Goal: Task Accomplishment & Management: Complete application form

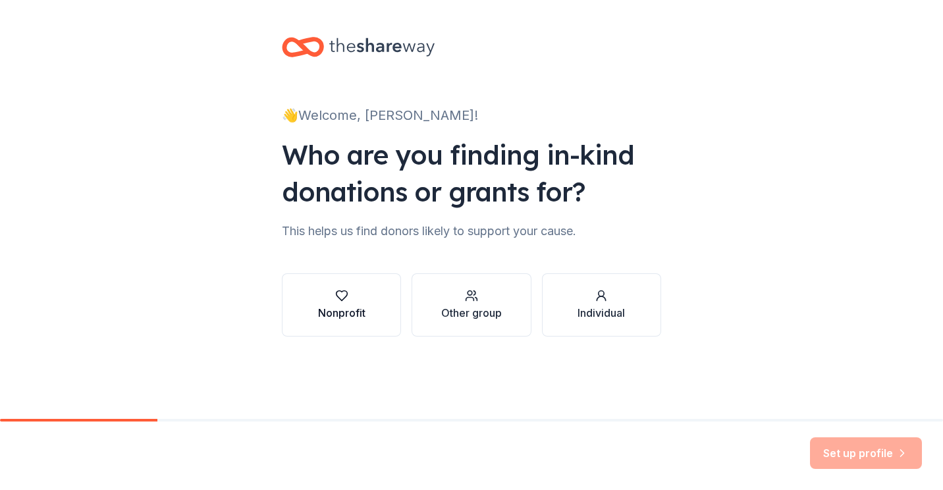
click at [355, 293] on div "button" at bounding box center [341, 295] width 47 height 13
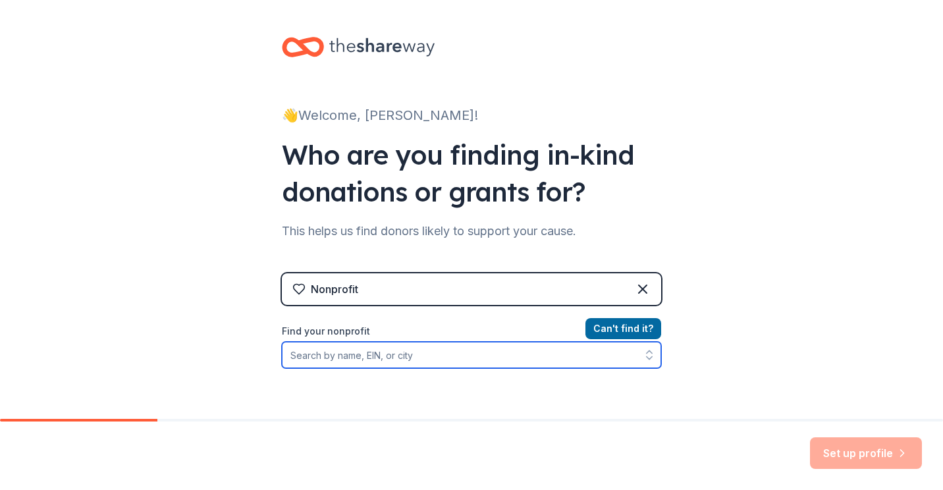
click at [351, 355] on input "Find your nonprofit" at bounding box center [471, 355] width 379 height 26
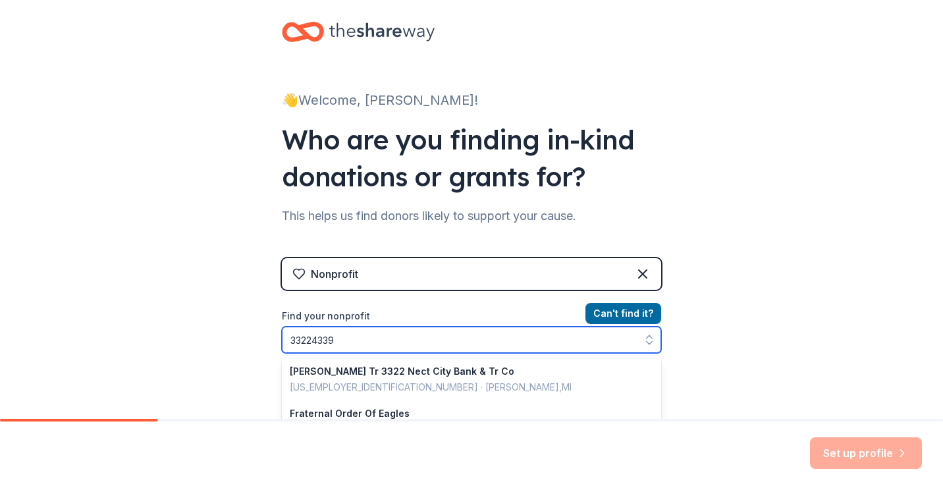
type input "332243395"
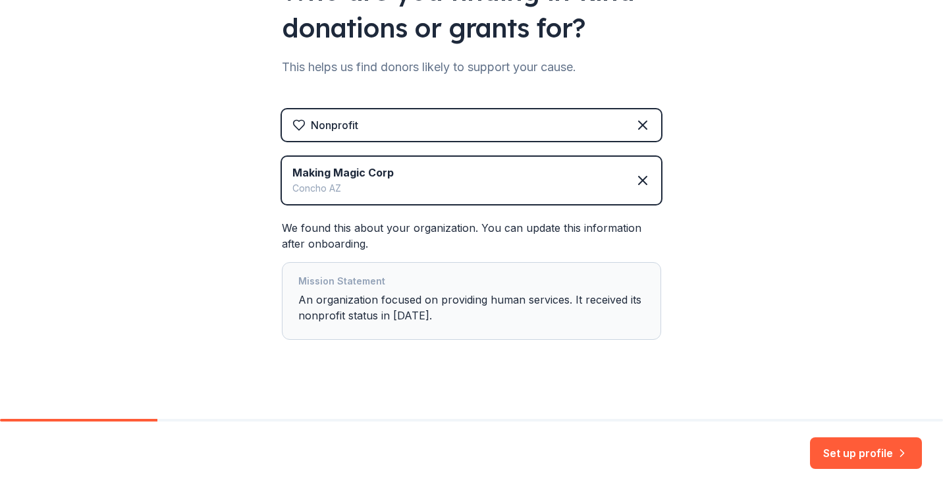
scroll to position [174, 0]
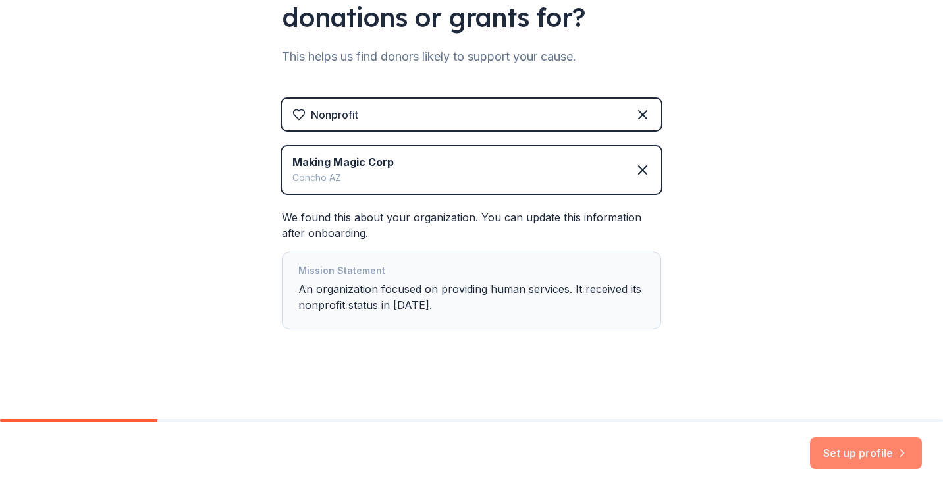
click at [863, 445] on button "Set up profile" at bounding box center [866, 453] width 112 height 32
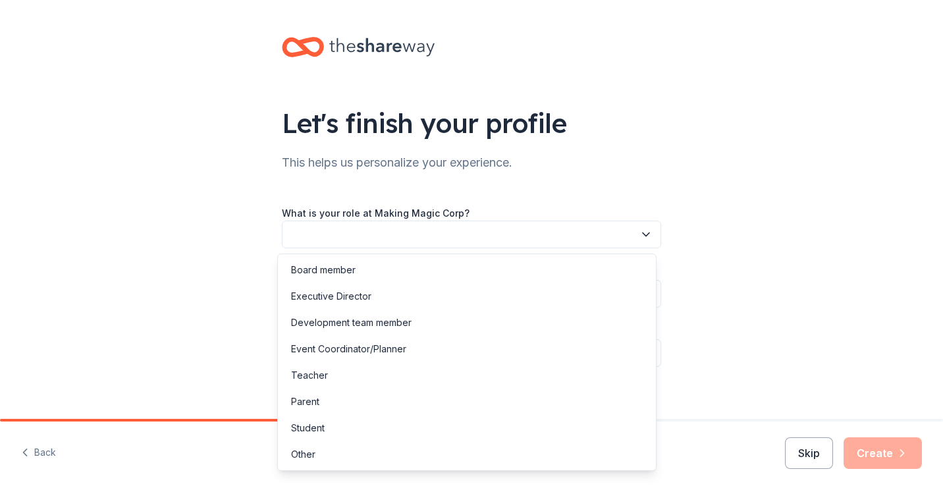
click at [651, 232] on button "button" at bounding box center [471, 235] width 379 height 28
click at [539, 262] on div "Board member" at bounding box center [467, 270] width 373 height 26
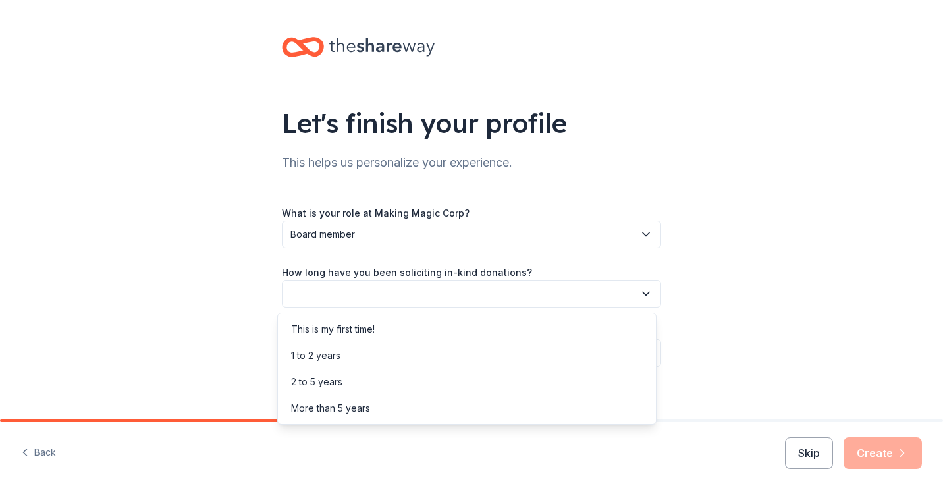
click at [639, 294] on icon "button" at bounding box center [645, 293] width 13 height 13
click at [616, 327] on div "This is my first time!" at bounding box center [467, 329] width 373 height 26
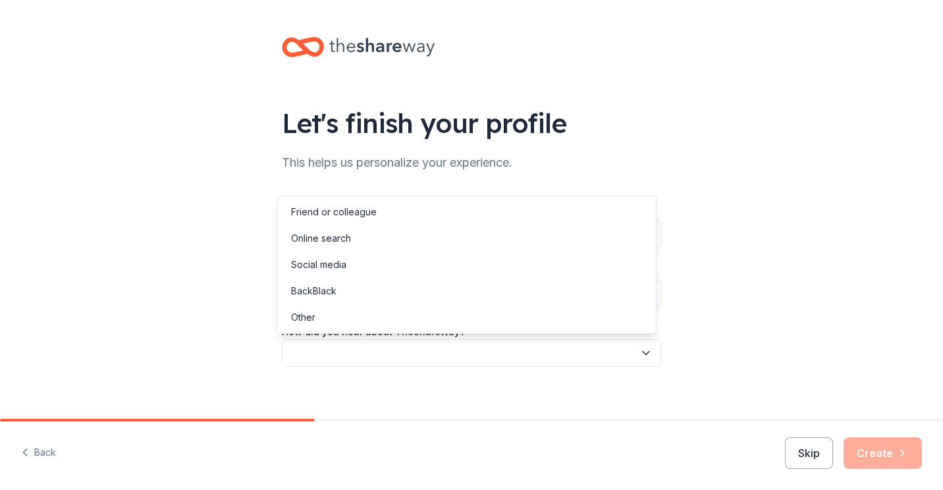
click at [648, 364] on button "button" at bounding box center [471, 353] width 379 height 28
click at [581, 217] on div "Friend or colleague" at bounding box center [467, 212] width 373 height 26
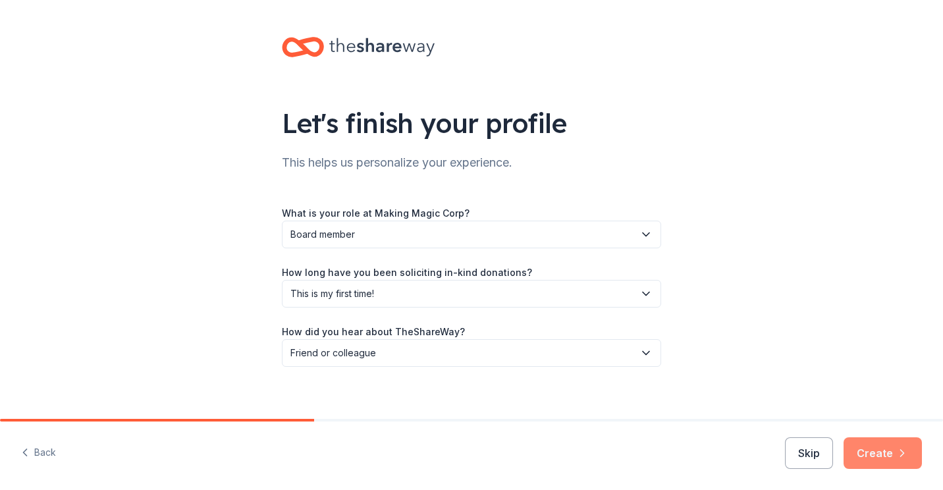
click at [881, 459] on button "Create" at bounding box center [882, 453] width 78 height 32
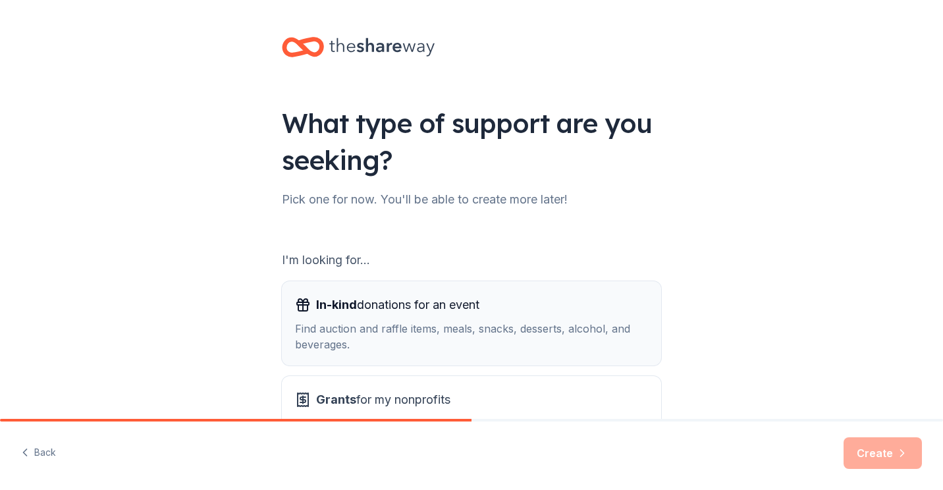
click at [620, 325] on div "Find auction and raffle items, meals, snacks, desserts, alcohol, and beverages." at bounding box center [471, 337] width 353 height 32
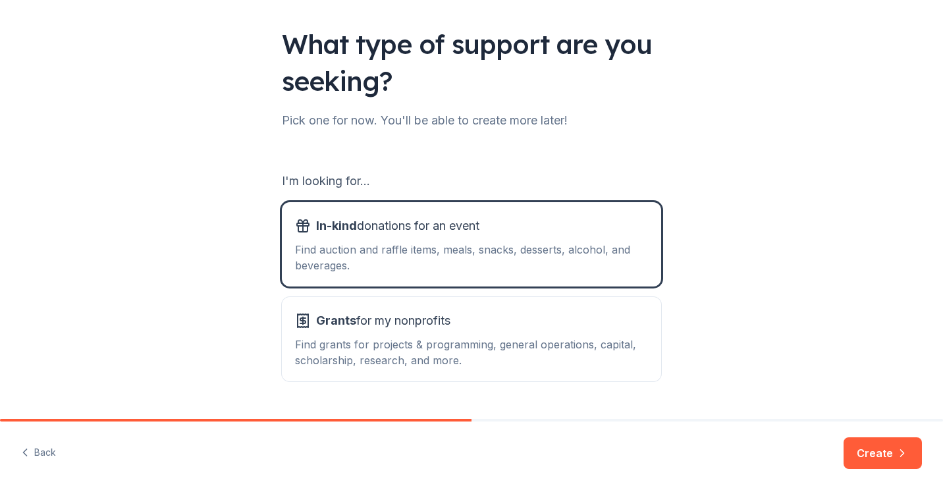
scroll to position [113, 0]
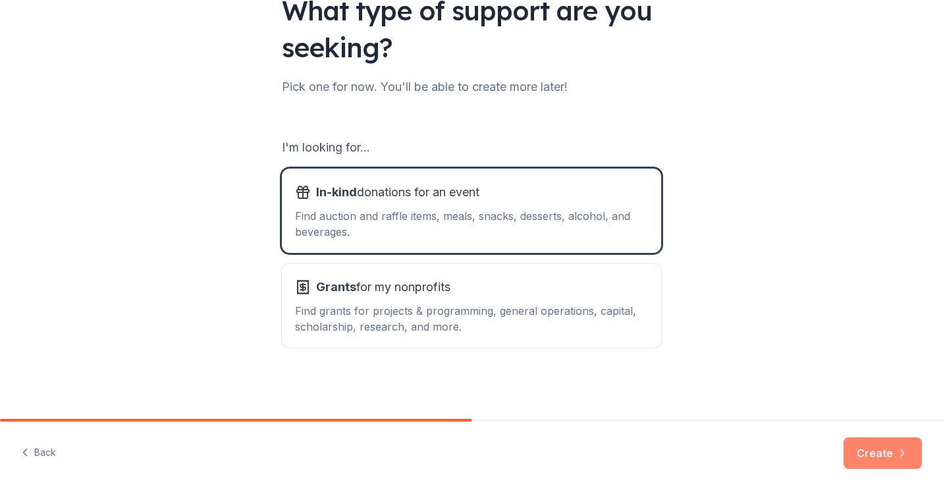
click at [861, 447] on button "Create" at bounding box center [882, 453] width 78 height 32
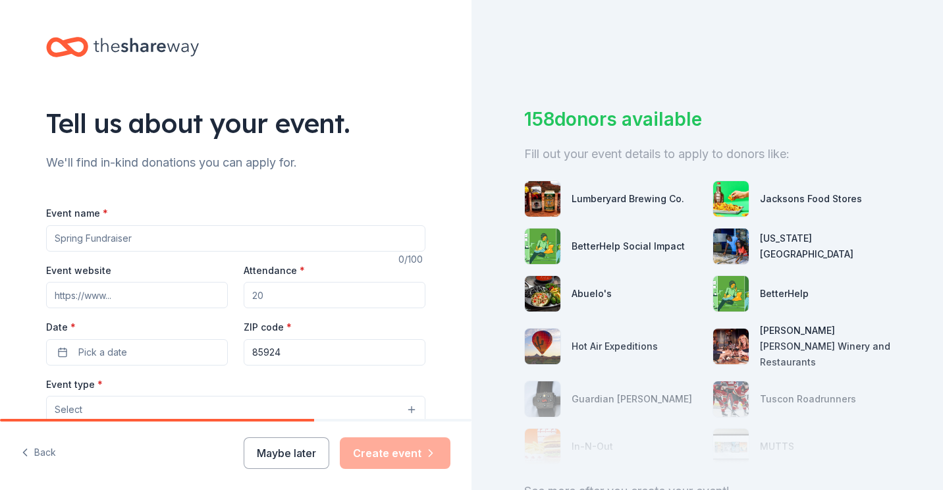
click at [136, 235] on input "Event name *" at bounding box center [235, 238] width 379 height 26
type input "Thanksgiving"
click at [270, 289] on input "Attendance *" at bounding box center [335, 295] width 182 height 26
type input "150"
click at [78, 359] on span "Pick a date" at bounding box center [102, 352] width 49 height 16
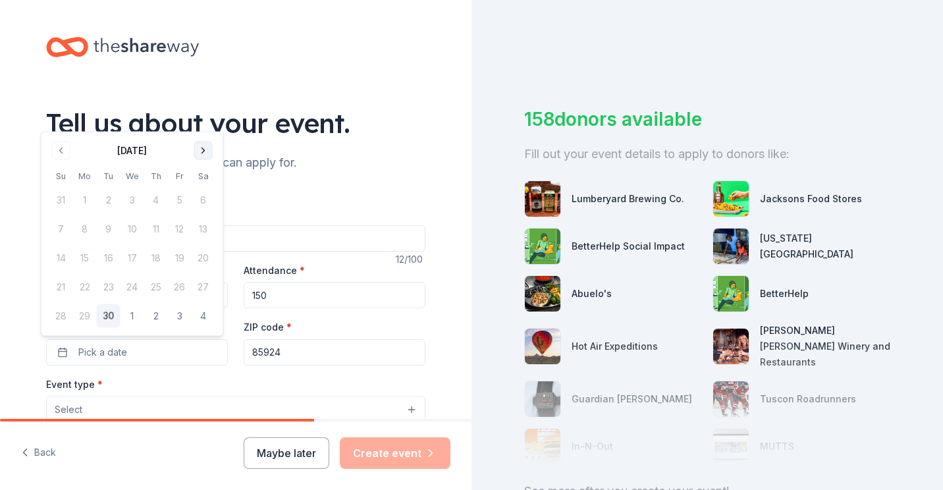
click at [202, 151] on button "Go to next month" at bounding box center [203, 151] width 18 height 18
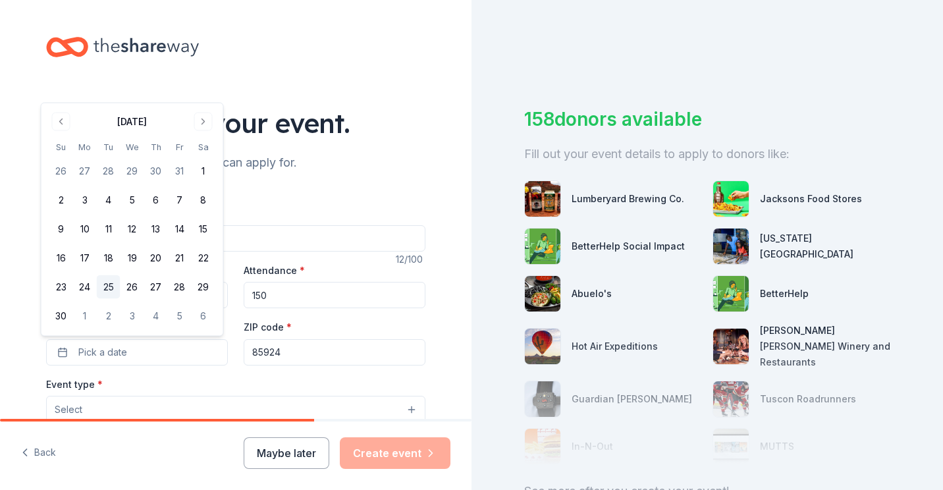
click at [111, 282] on button "25" at bounding box center [109, 287] width 24 height 24
click at [431, 329] on div "Tell us about your event. We'll find in-kind donations you can apply for. Event…" at bounding box center [235, 438] width 421 height 876
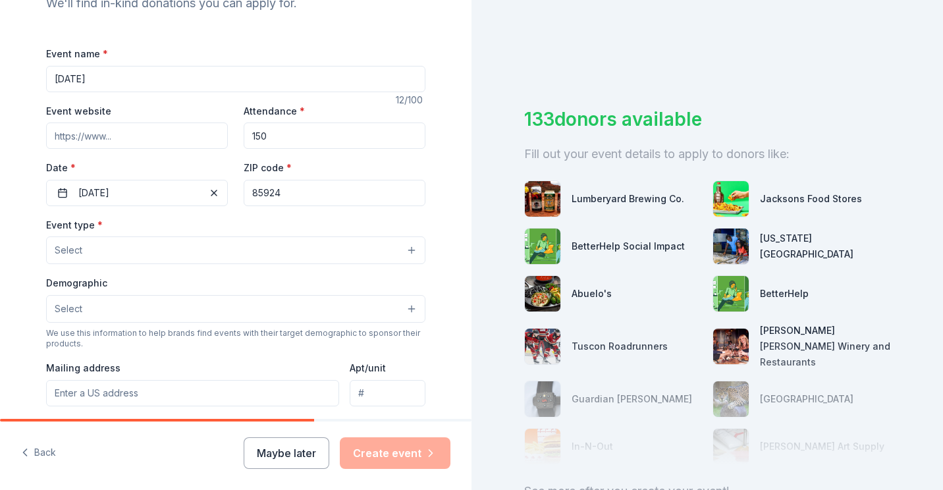
scroll to position [184, 0]
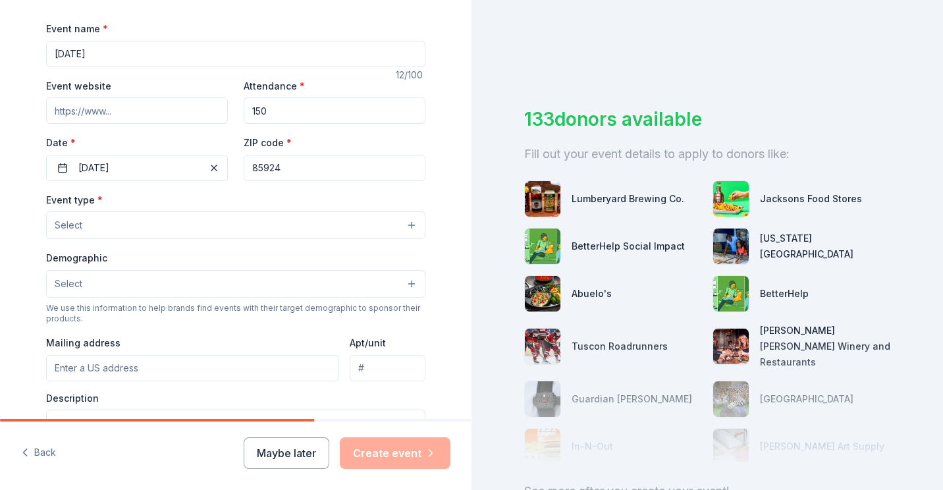
click at [404, 226] on button "Select" at bounding box center [235, 225] width 379 height 28
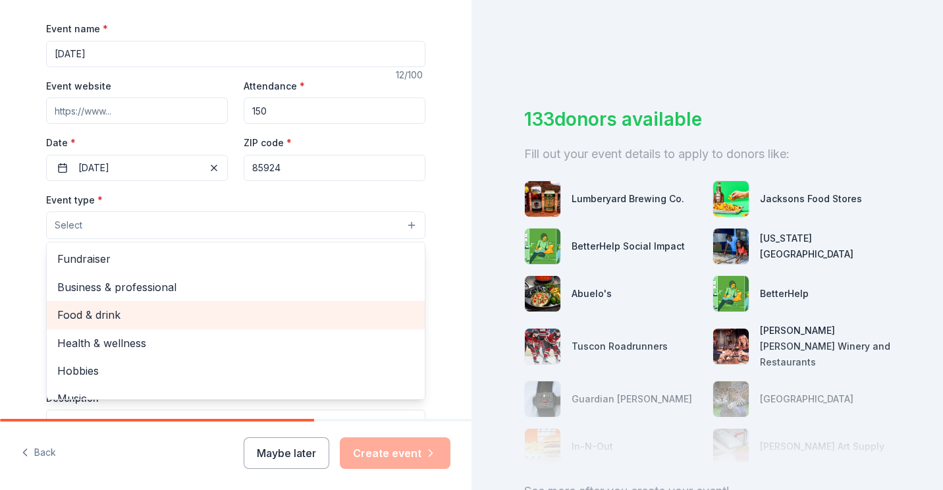
click at [391, 308] on span "Food & drink" at bounding box center [235, 314] width 357 height 17
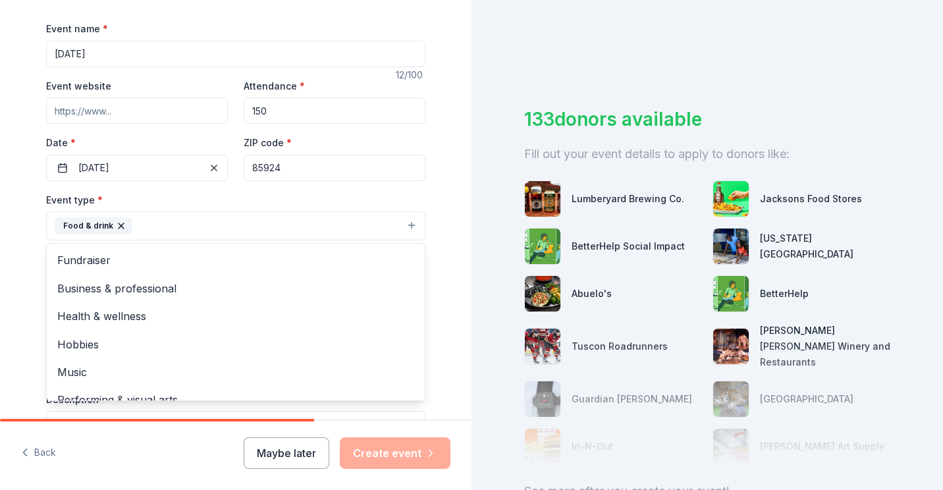
click at [448, 326] on div "Tell us about your event. We'll find in-kind donations you can apply for. Event…" at bounding box center [235, 255] width 471 height 878
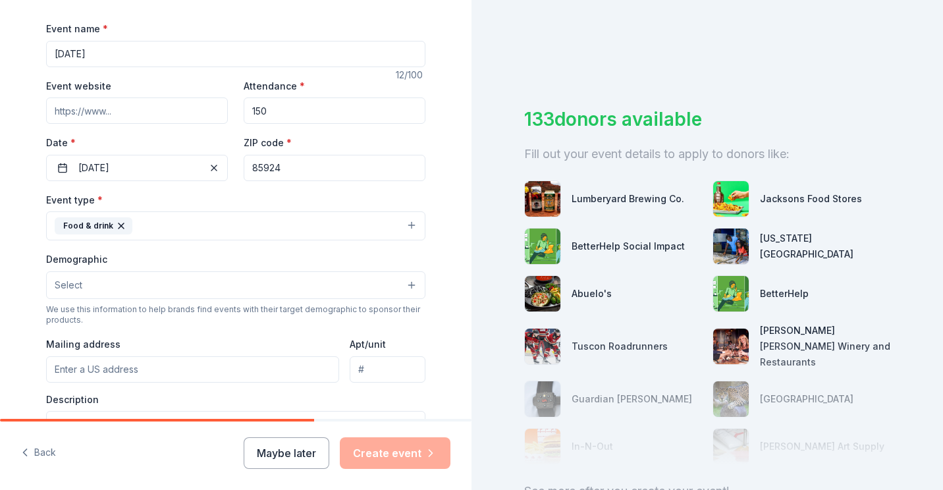
click at [289, 370] on input "Mailing address" at bounding box center [192, 369] width 293 height 26
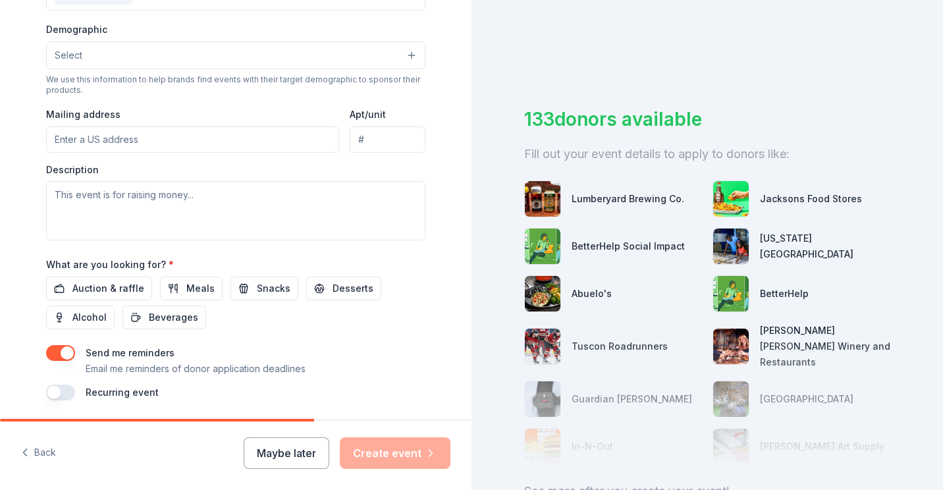
scroll to position [421, 0]
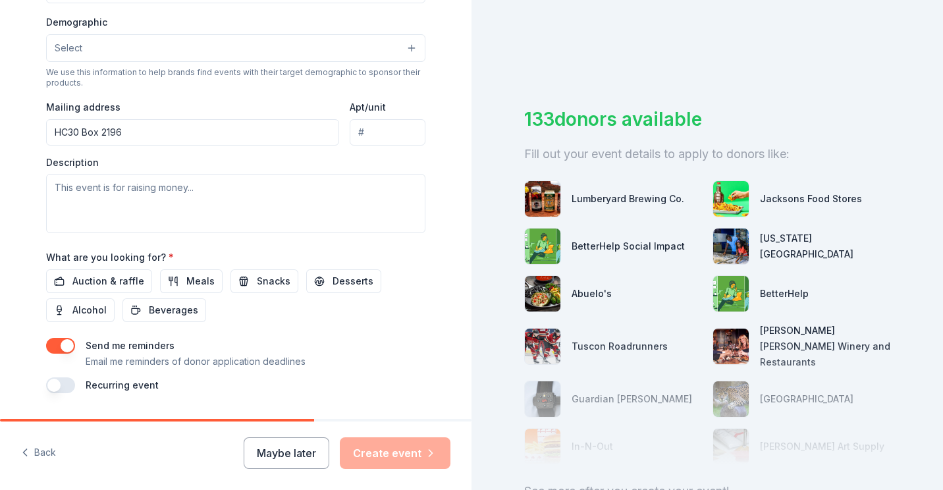
type input "HC30 Box 2196"
click at [286, 167] on div "Description" at bounding box center [235, 195] width 379 height 78
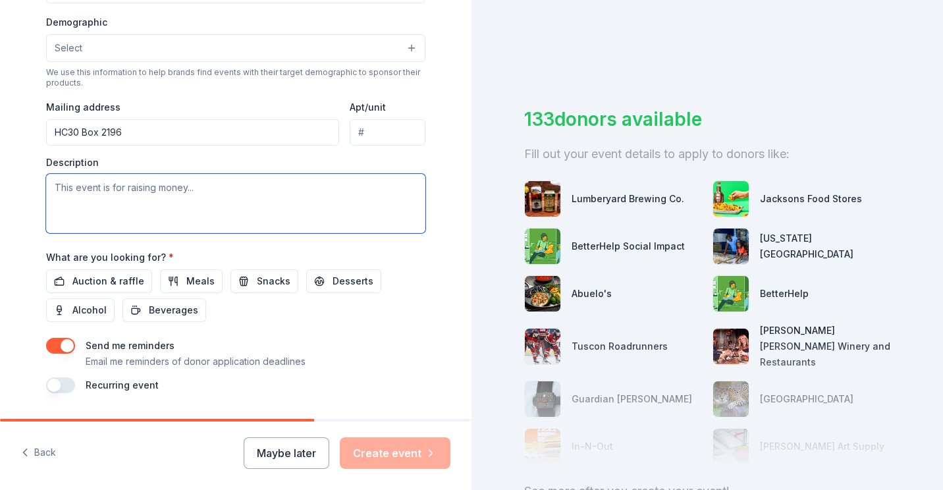
click at [67, 193] on textarea at bounding box center [235, 203] width 379 height 59
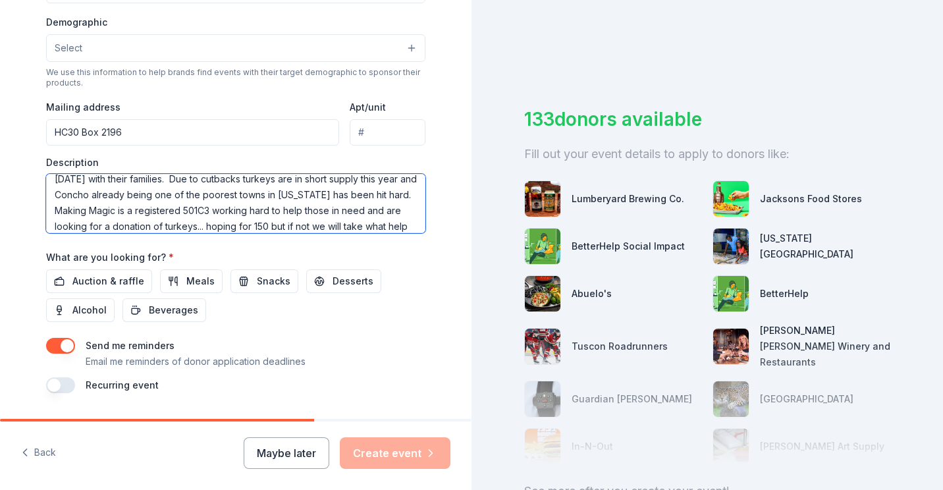
scroll to position [40, 0]
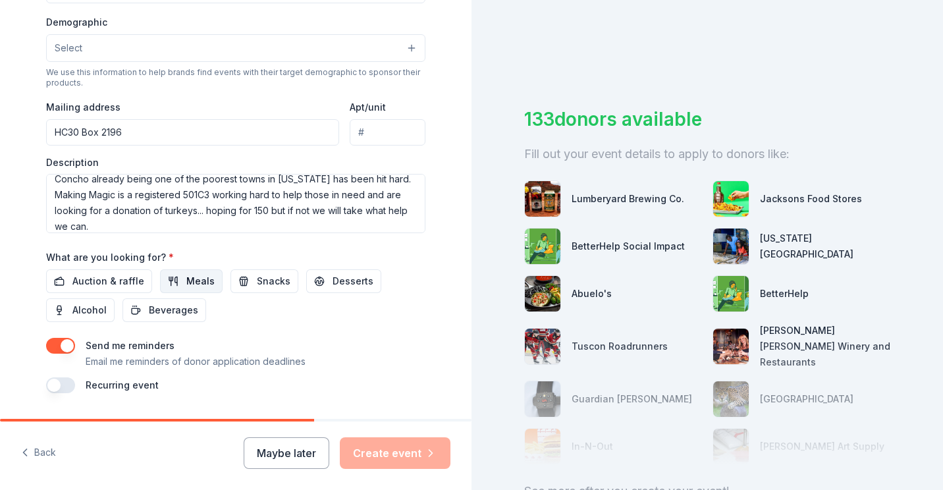
click at [190, 282] on span "Meals" at bounding box center [200, 281] width 28 height 16
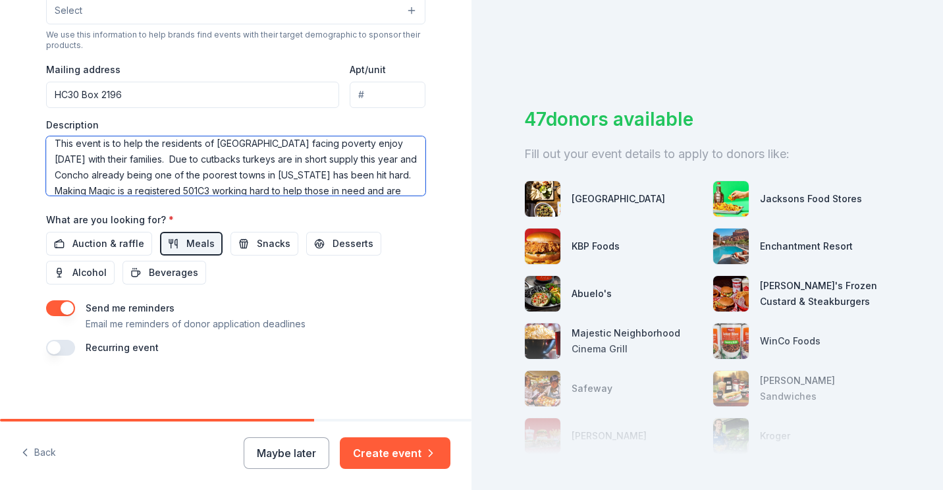
scroll to position [0, 0]
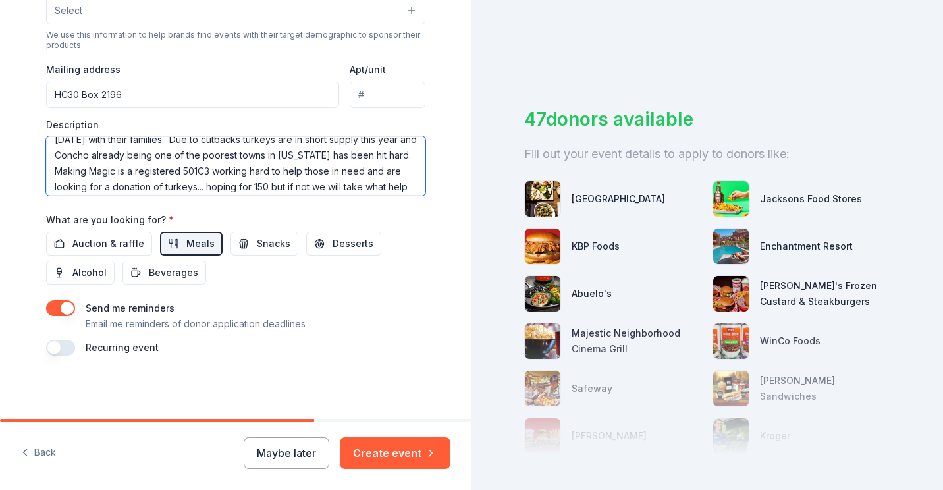
click at [263, 170] on textarea "This event is to help the residents of Concho facing poverty enjoy Thanksgiving…" at bounding box center [235, 165] width 379 height 59
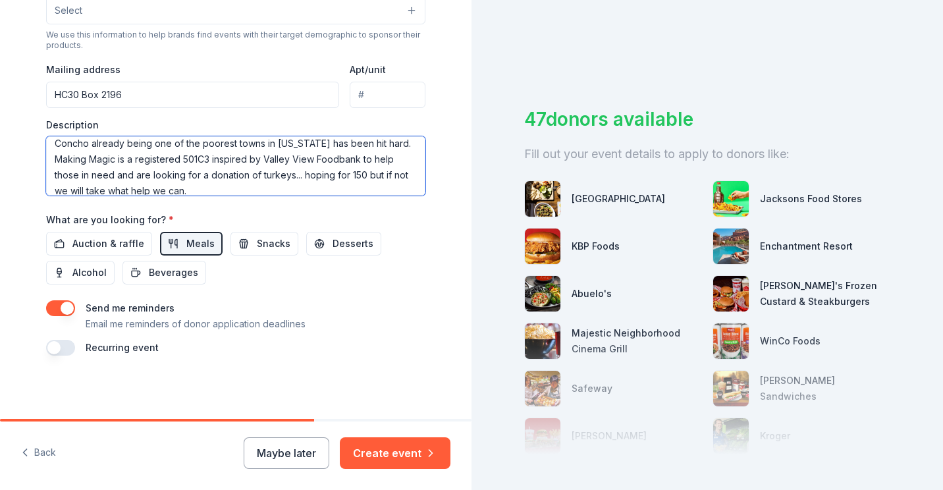
scroll to position [47, 0]
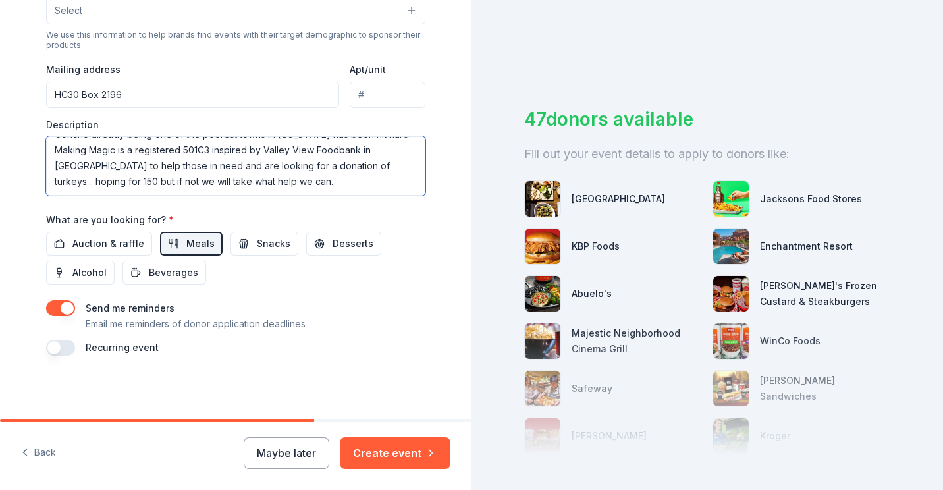
click at [279, 185] on textarea "This event is to help the residents of Concho facing poverty enjoy Thanksgiving…" at bounding box center [235, 165] width 379 height 59
click at [346, 167] on textarea "This event is to help the residents of Concho facing poverty enjoy Thanksgiving…" at bounding box center [235, 165] width 379 height 59
click at [369, 313] on div "Send me reminders Email me reminders of donor application deadlines" at bounding box center [235, 316] width 379 height 32
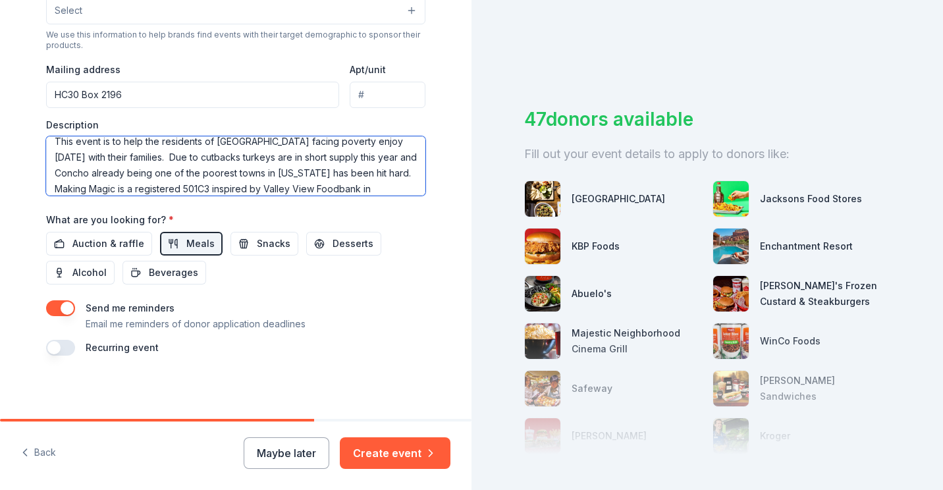
scroll to position [0, 0]
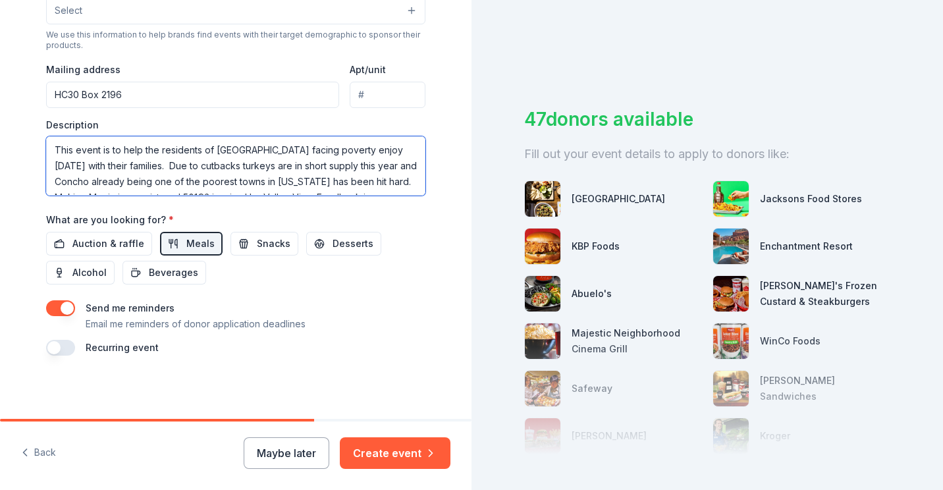
click at [204, 167] on textarea "This event is to help the residents of Concho facing poverty enjoy Thanksgiving…" at bounding box center [235, 165] width 379 height 59
click at [260, 184] on textarea "This event is to help the residents of Concho facing poverty enjoy Thanksgiving…" at bounding box center [235, 165] width 379 height 59
click at [225, 166] on textarea "This event is to help the residents of Concho facing poverty enjoy Thanksgiving…" at bounding box center [235, 165] width 379 height 59
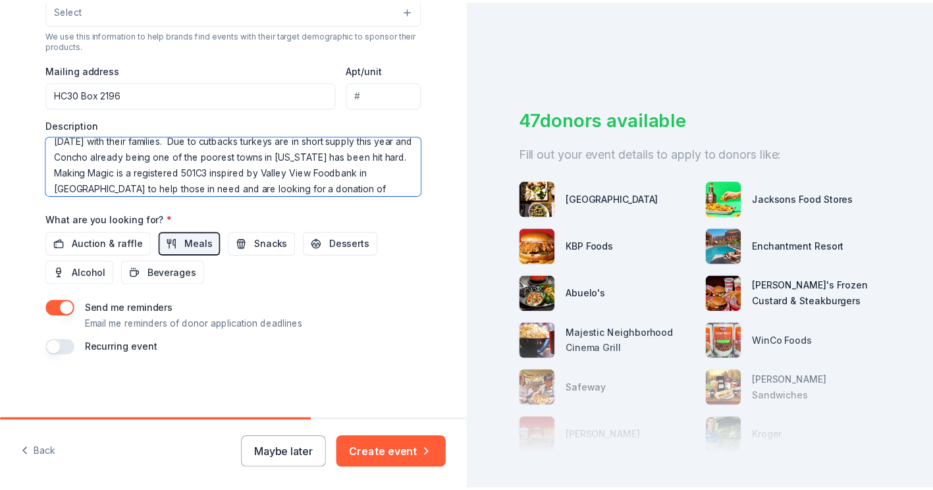
scroll to position [47, 0]
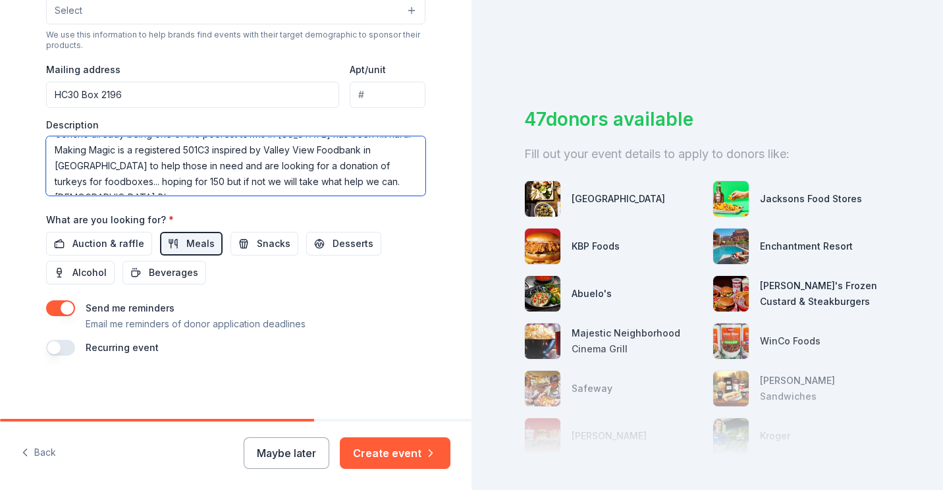
click at [396, 181] on textarea "This event is to help the residents of Concho facing poverty enjoy Thanksgiving…" at bounding box center [235, 165] width 379 height 59
click at [341, 183] on textarea "This event is to help the residents of Concho facing poverty enjoy Thanksgiving…" at bounding box center [235, 165] width 379 height 59
type textarea "This event is to help the residents of Concho facing poverty enjoy Thanksgiving…"
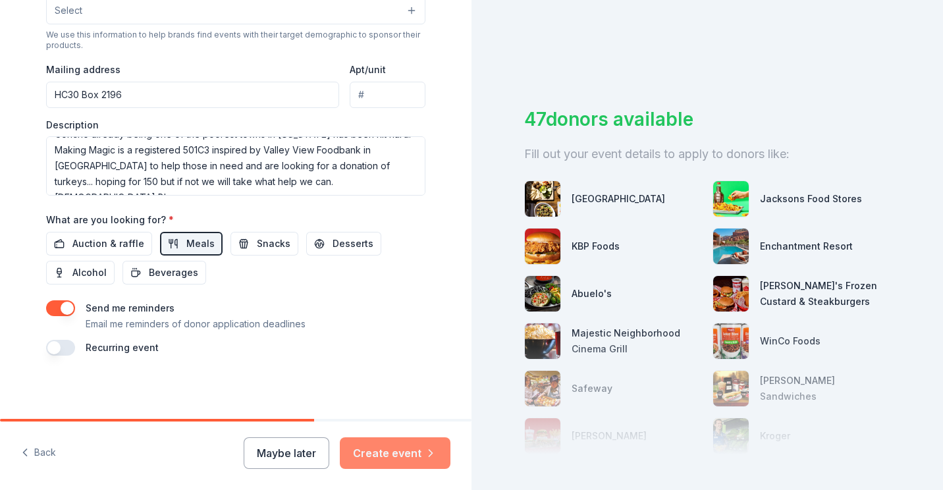
click at [403, 458] on button "Create event" at bounding box center [395, 453] width 111 height 32
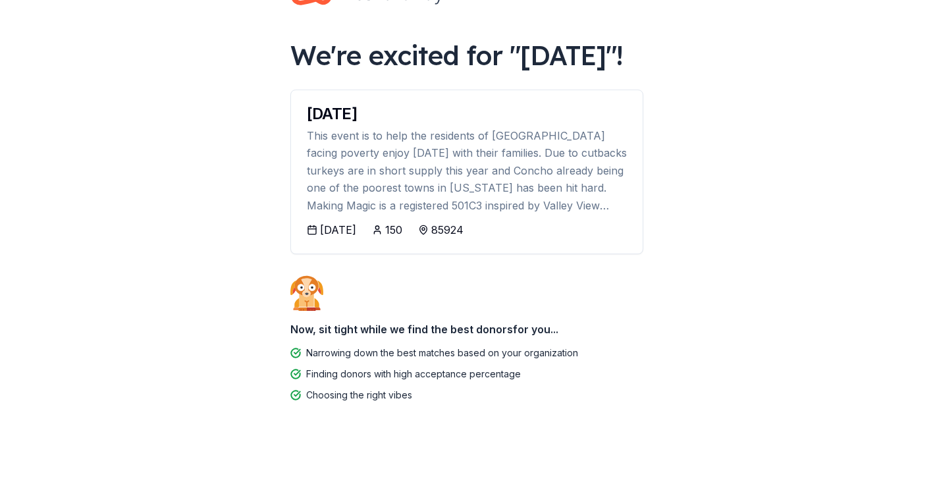
scroll to position [84, 0]
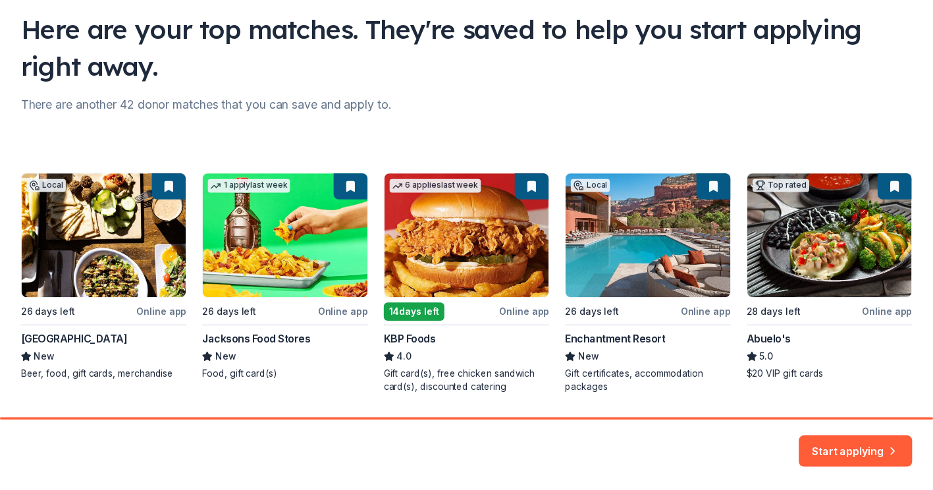
scroll to position [135, 0]
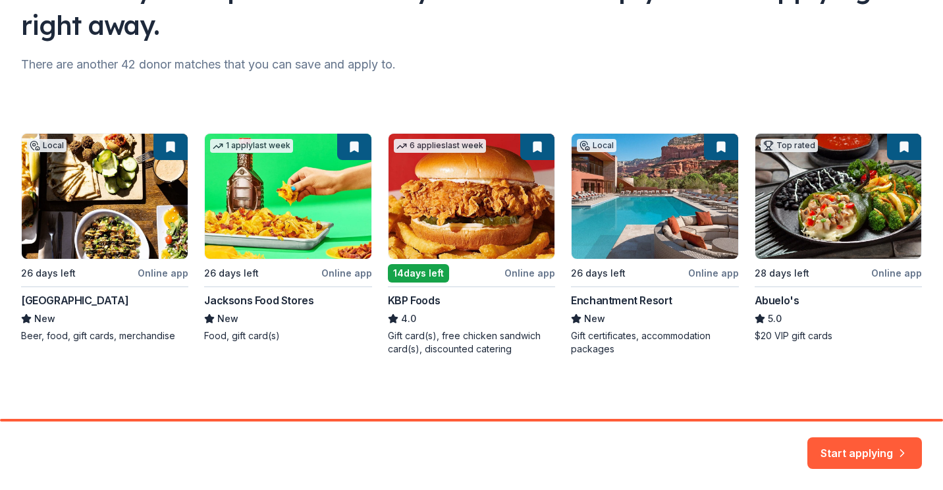
click at [296, 241] on div "Local 26 days left Online app Beaver Street Brewery New Beer, food, gift cards,…" at bounding box center [471, 244] width 901 height 223
click at [305, 223] on div "Local 26 days left Online app Beaver Street Brewery New Beer, food, gift cards,…" at bounding box center [471, 244] width 901 height 223
click at [271, 147] on div "Local 26 days left Online app Beaver Street Brewery New Beer, food, gift cards,…" at bounding box center [471, 244] width 901 height 223
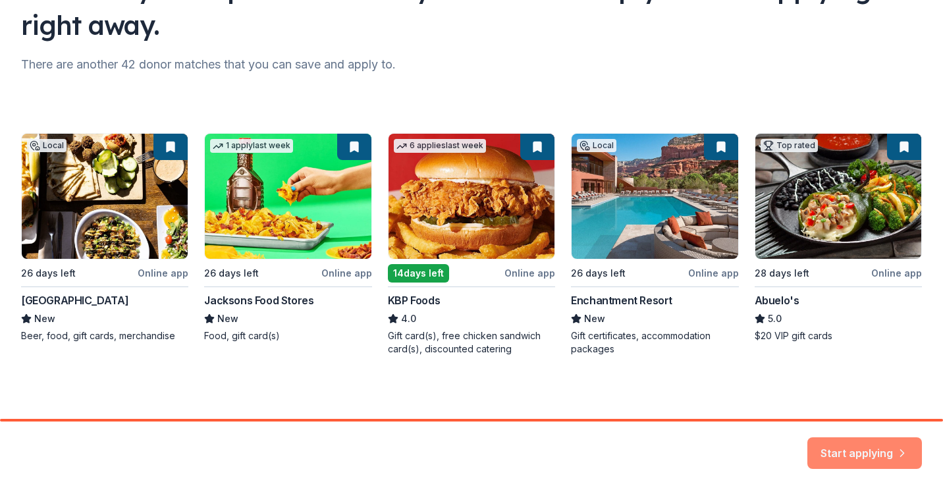
click at [888, 454] on button "Start applying" at bounding box center [864, 448] width 115 height 32
click at [123, 229] on div "Local 26 days left Online app Beaver Street Brewery New Beer, food, gift cards,…" at bounding box center [471, 244] width 901 height 223
click at [868, 442] on div "Start applying" at bounding box center [864, 453] width 115 height 32
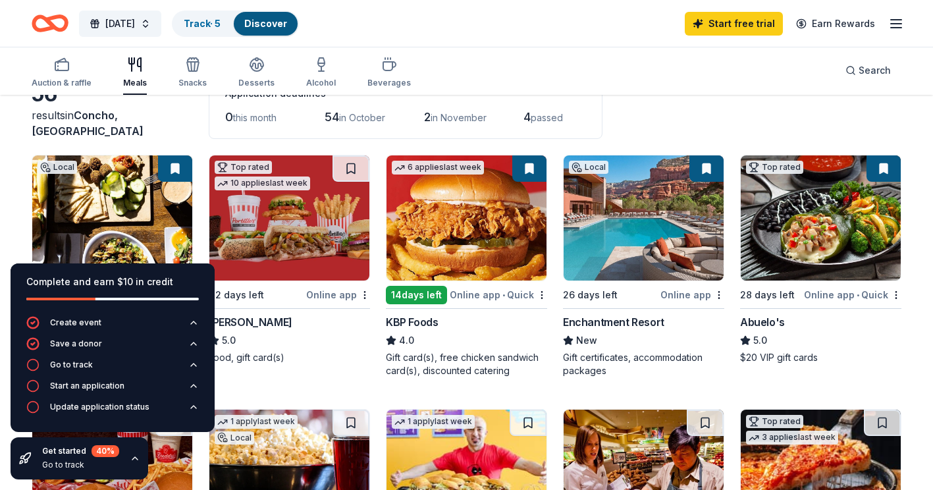
scroll to position [193, 0]
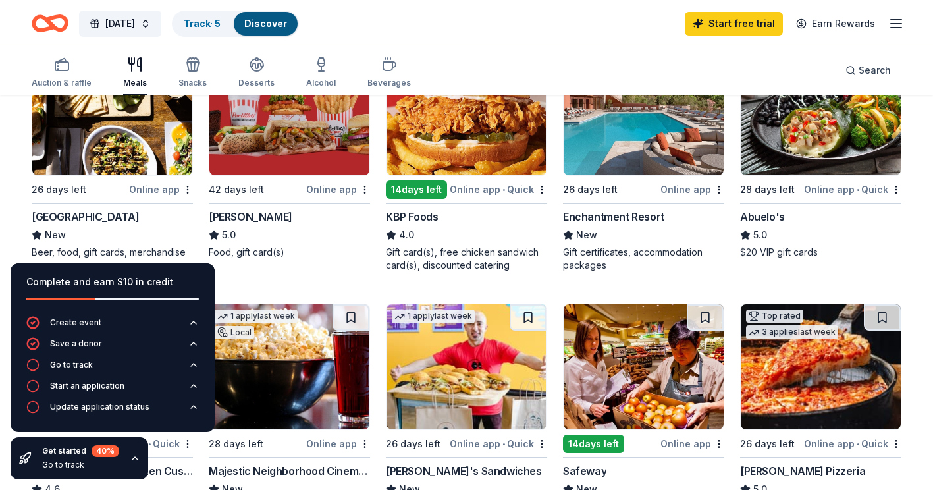
click at [132, 460] on icon "button" at bounding box center [135, 458] width 11 height 11
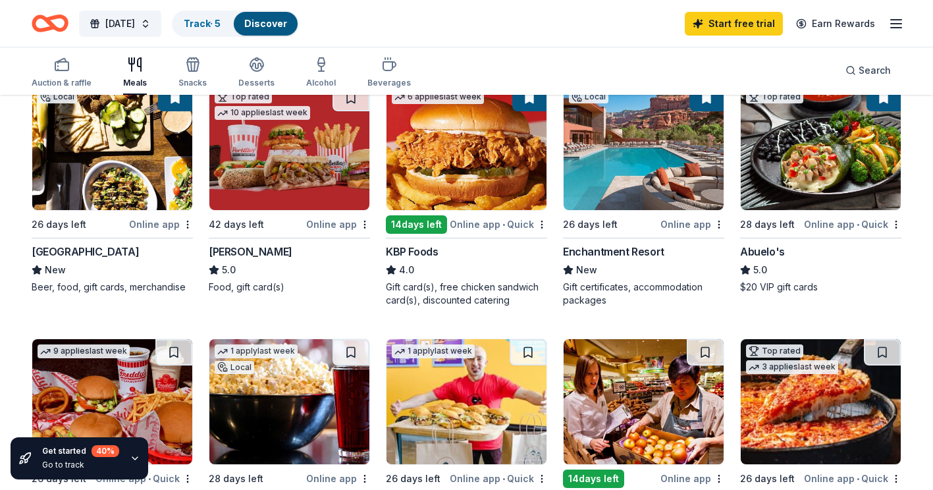
scroll to position [78, 0]
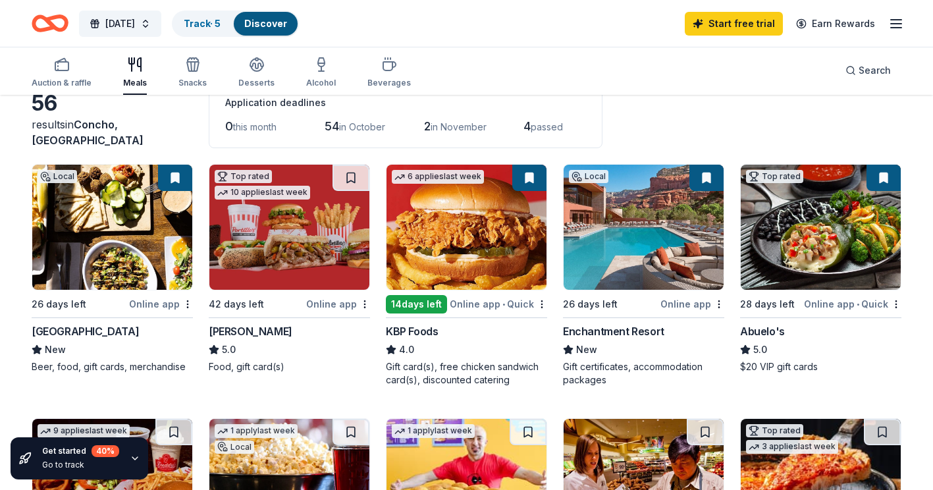
click at [294, 274] on img at bounding box center [289, 227] width 160 height 125
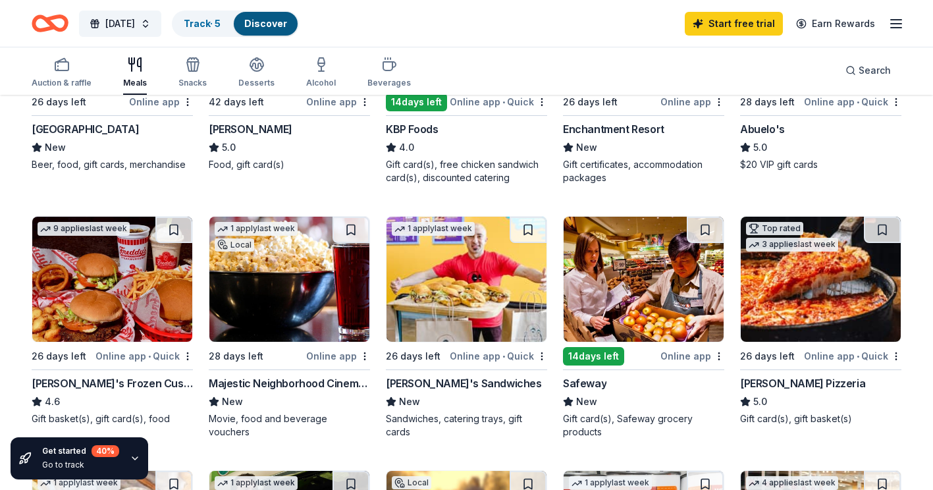
scroll to position [351, 0]
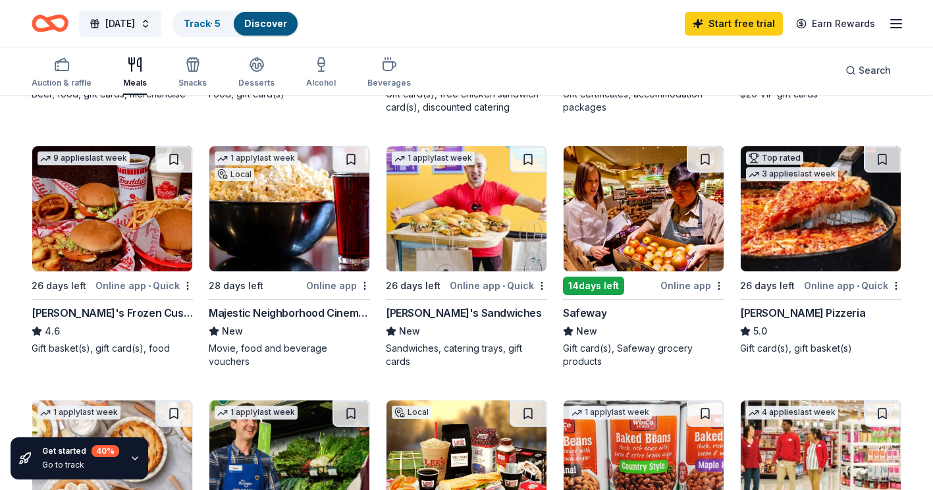
click at [676, 284] on div "Online app" at bounding box center [692, 285] width 64 height 16
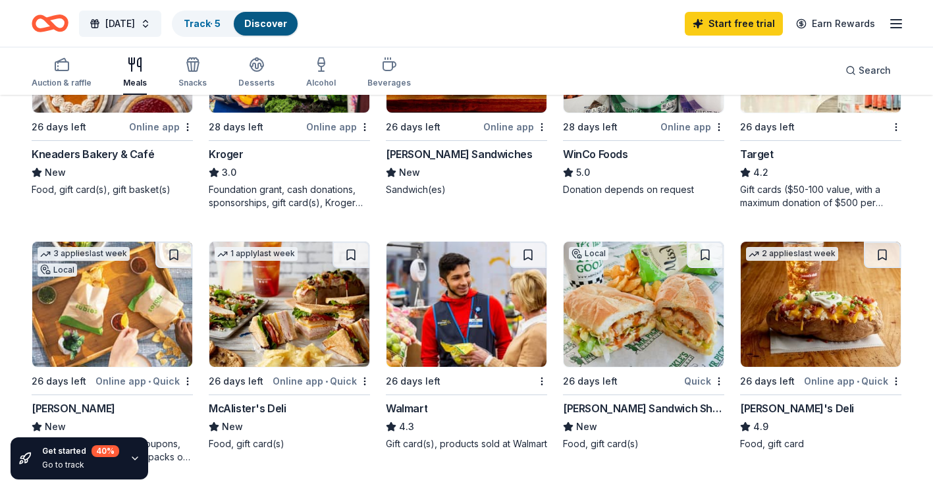
scroll to position [878, 0]
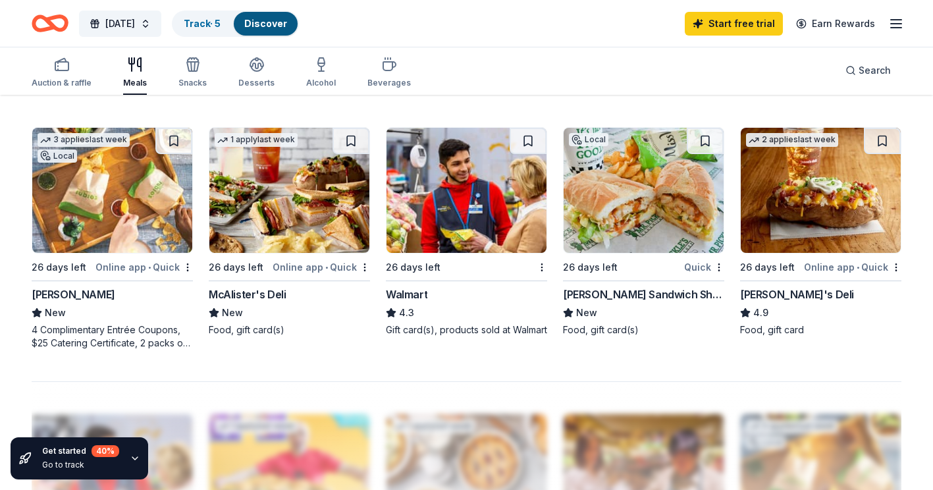
click at [423, 331] on div "Gift card(s), products sold at Walmart" at bounding box center [466, 329] width 161 height 13
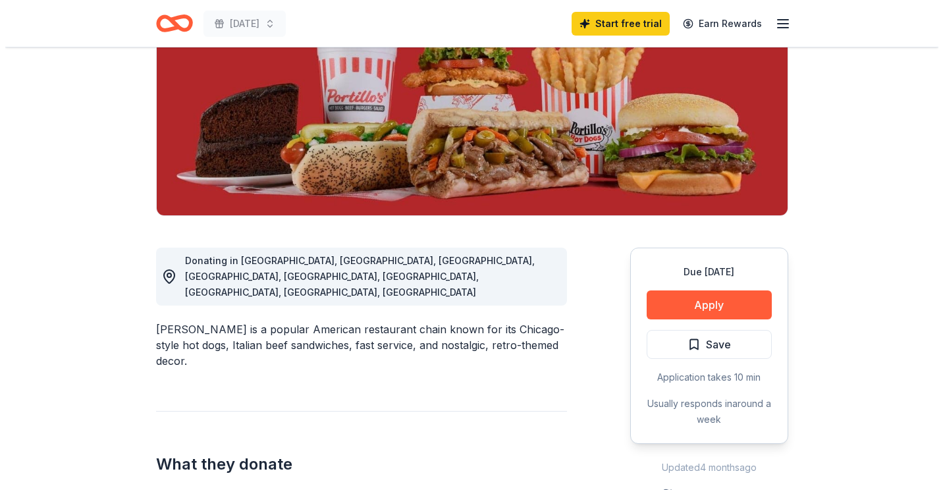
scroll to position [193, 0]
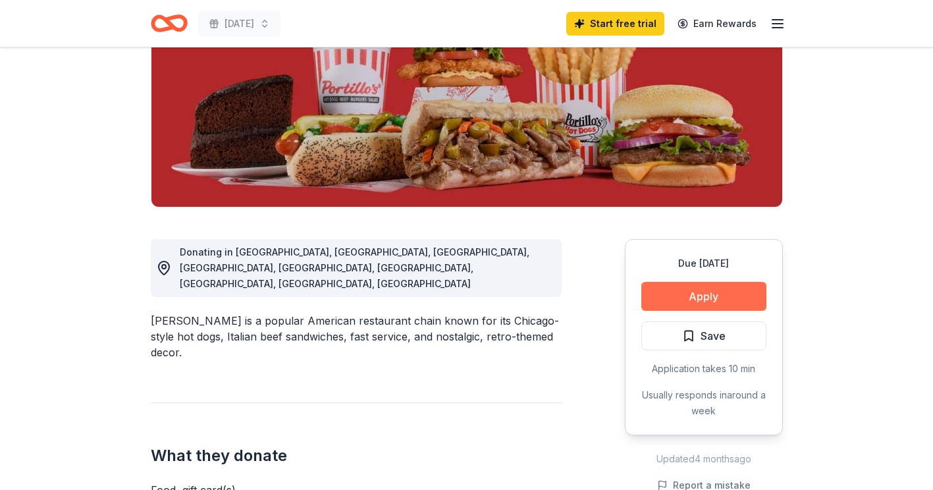
click at [712, 294] on button "Apply" at bounding box center [703, 296] width 125 height 29
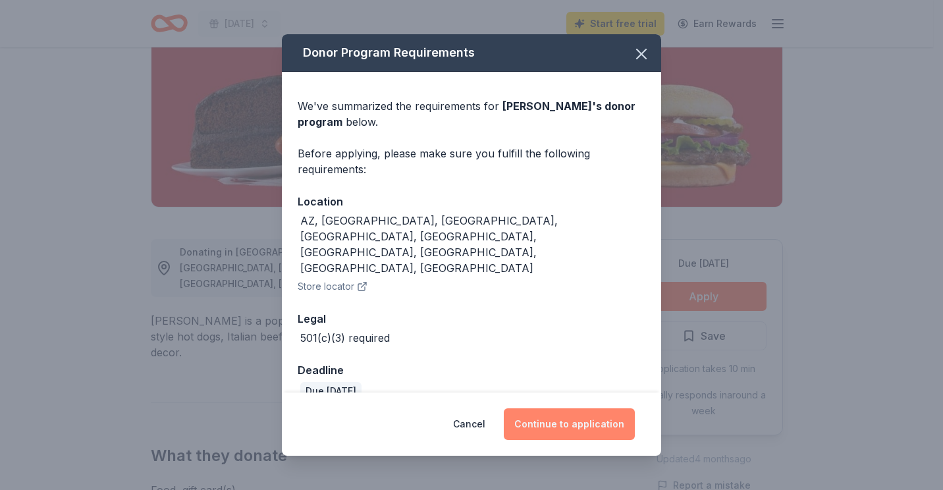
click at [539, 417] on button "Continue to application" at bounding box center [569, 424] width 131 height 32
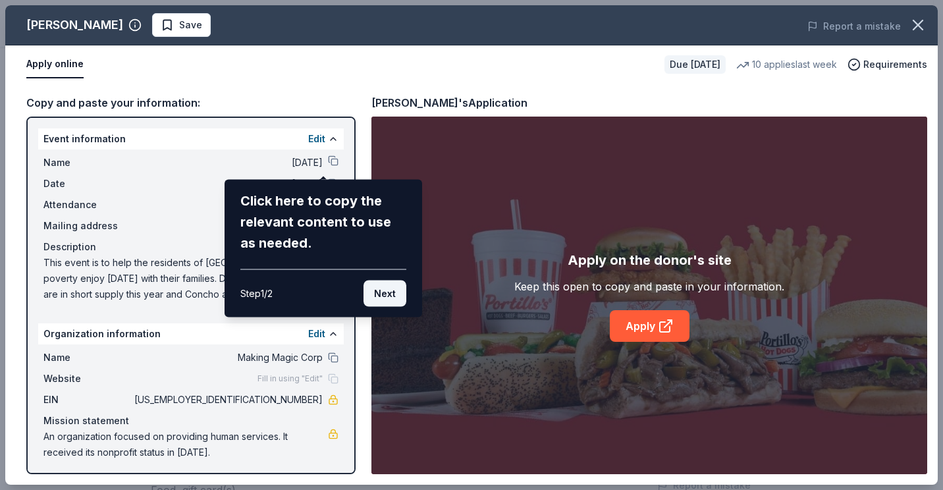
click at [381, 296] on button "Next" at bounding box center [384, 294] width 43 height 26
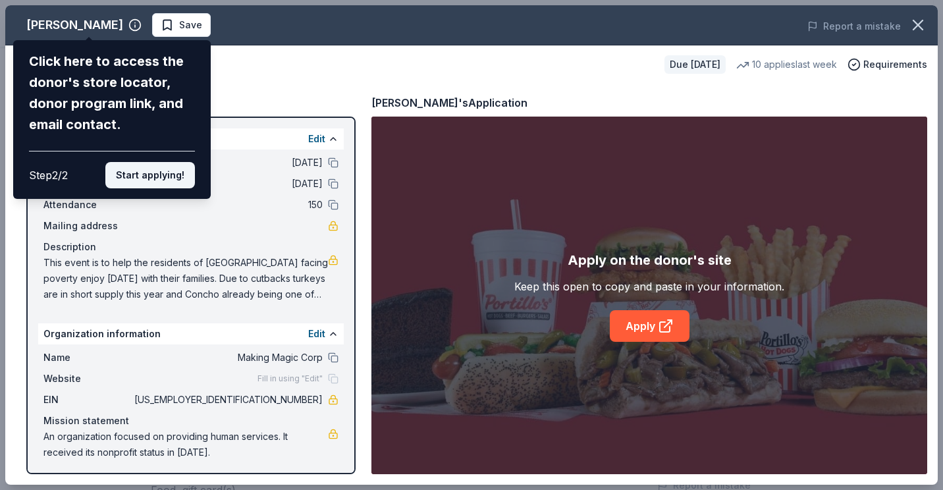
click at [142, 182] on button "Start applying!" at bounding box center [150, 175] width 90 height 26
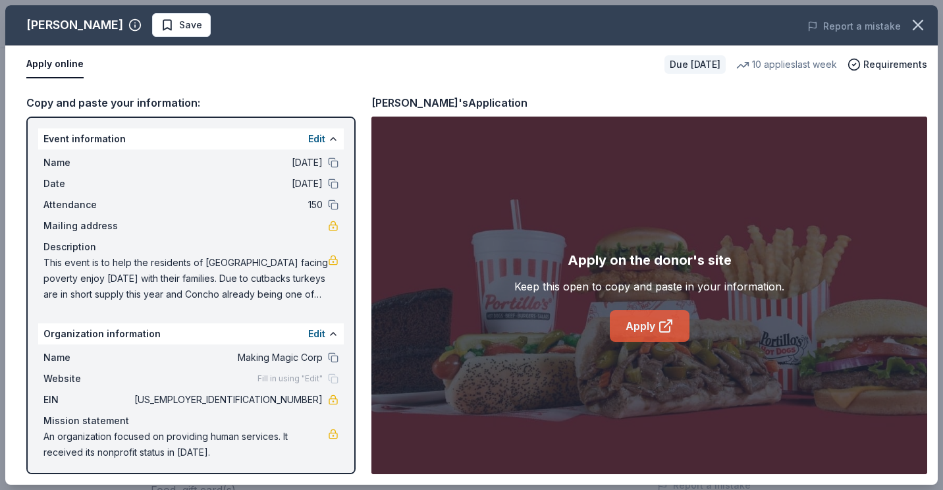
click at [658, 325] on icon at bounding box center [666, 326] width 16 height 16
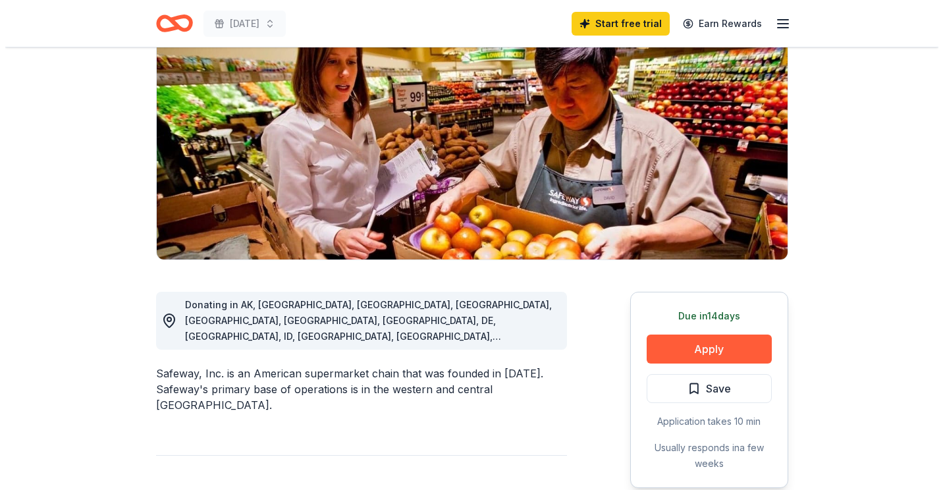
scroll to position [193, 0]
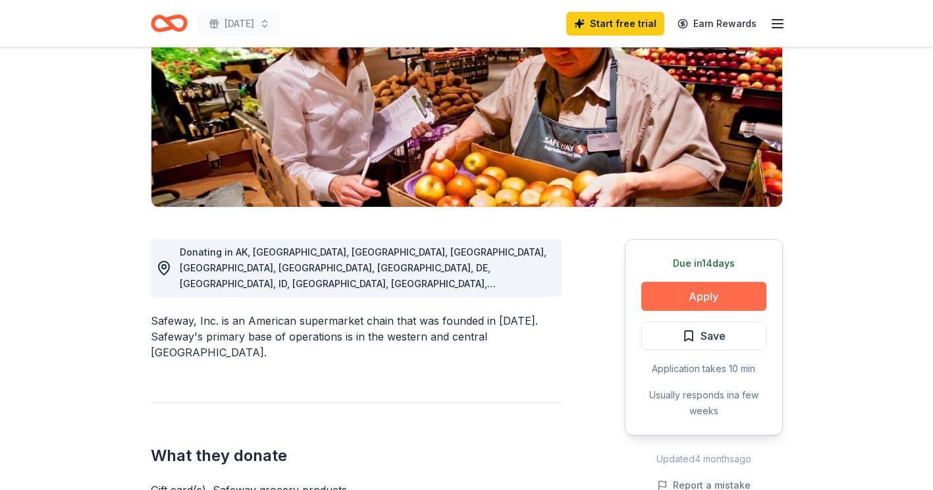
click at [672, 292] on button "Apply" at bounding box center [703, 296] width 125 height 29
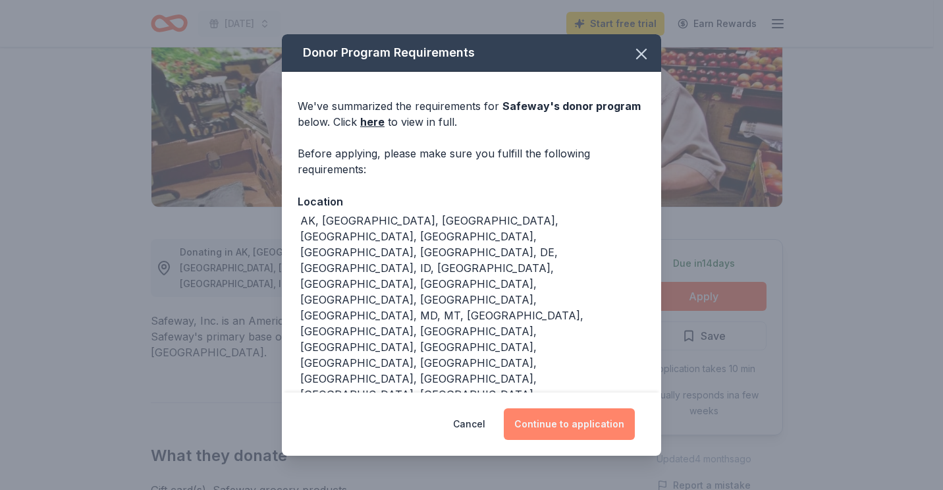
click at [597, 421] on button "Continue to application" at bounding box center [569, 424] width 131 height 32
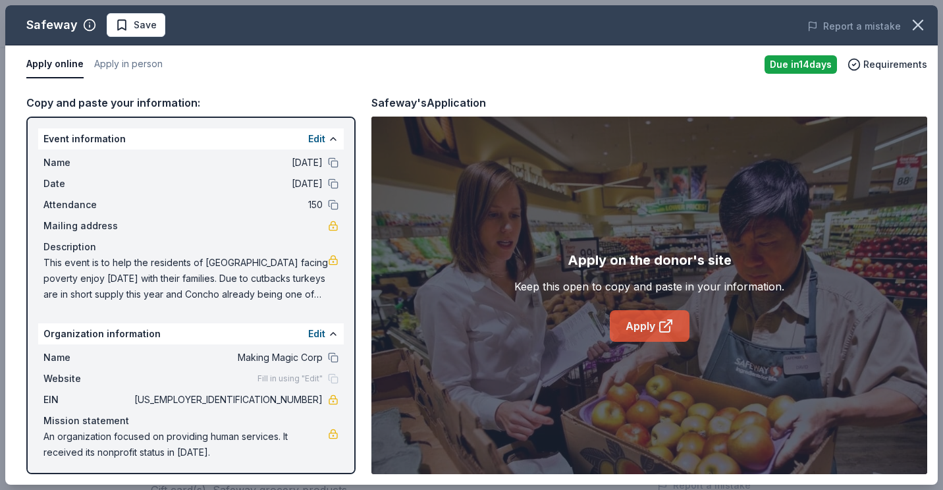
click at [658, 327] on icon at bounding box center [666, 326] width 16 height 16
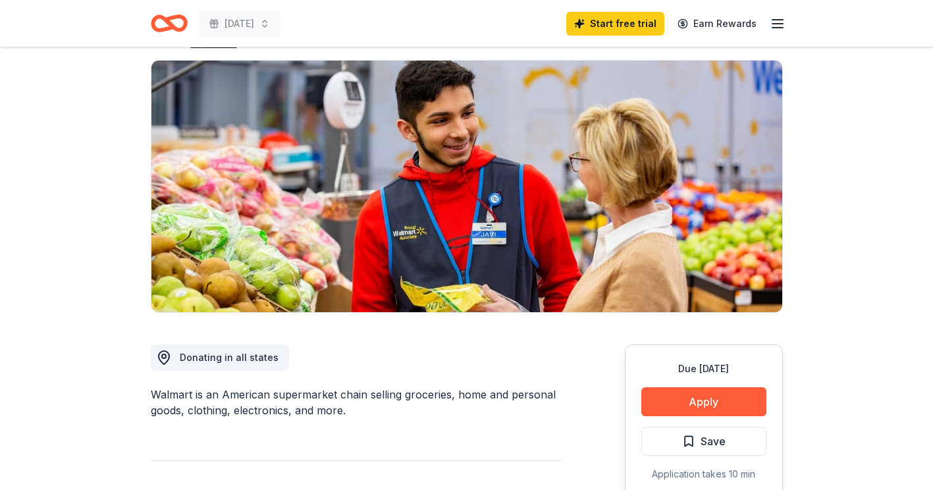
scroll to position [184, 0]
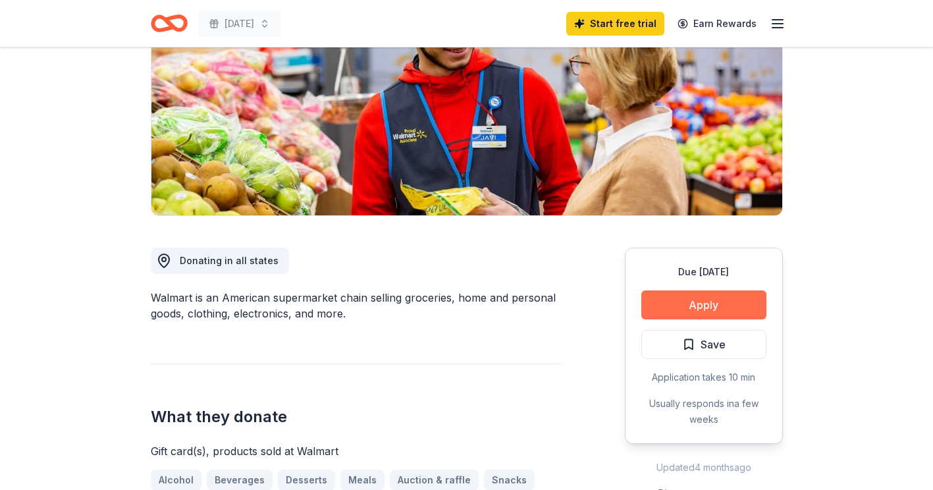
click at [683, 309] on button "Apply" at bounding box center [703, 304] width 125 height 29
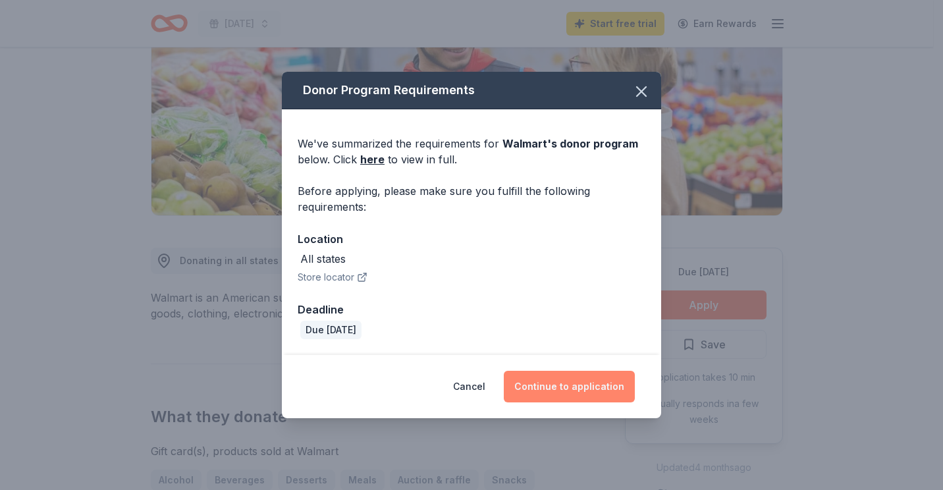
click at [550, 388] on button "Continue to application" at bounding box center [569, 387] width 131 height 32
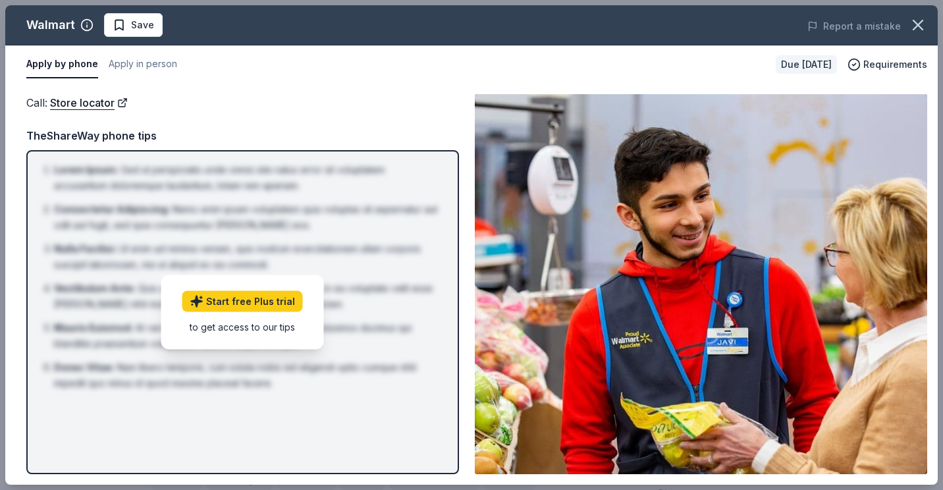
click at [932, 382] on div "Call : Store locator Call : Store locator TheShareWay phone tips Lorem Ipsum : …" at bounding box center [471, 284] width 932 height 401
click at [932, 336] on div "Walmart Save Report a mistake Apply by phone Apply in person Due in 26 days Req…" at bounding box center [471, 245] width 943 height 490
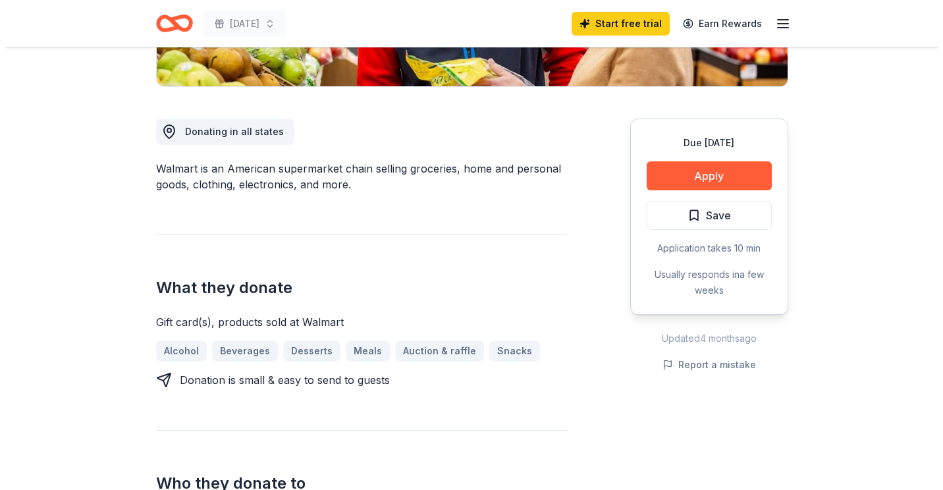
scroll to position [316, 0]
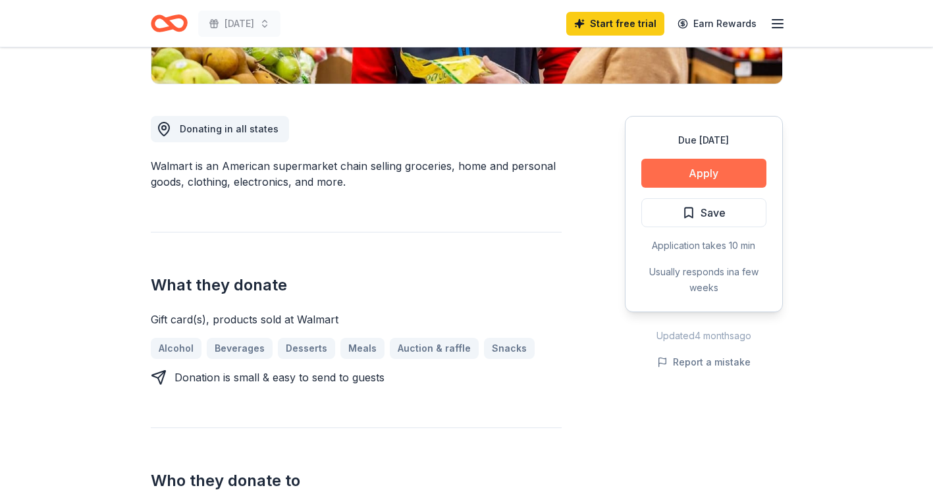
click at [684, 169] on button "Apply" at bounding box center [703, 173] width 125 height 29
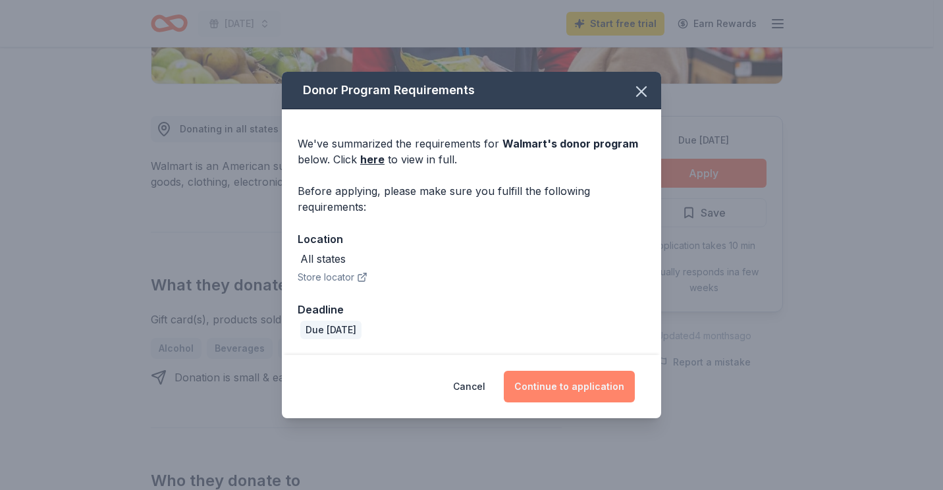
click at [543, 390] on button "Continue to application" at bounding box center [569, 387] width 131 height 32
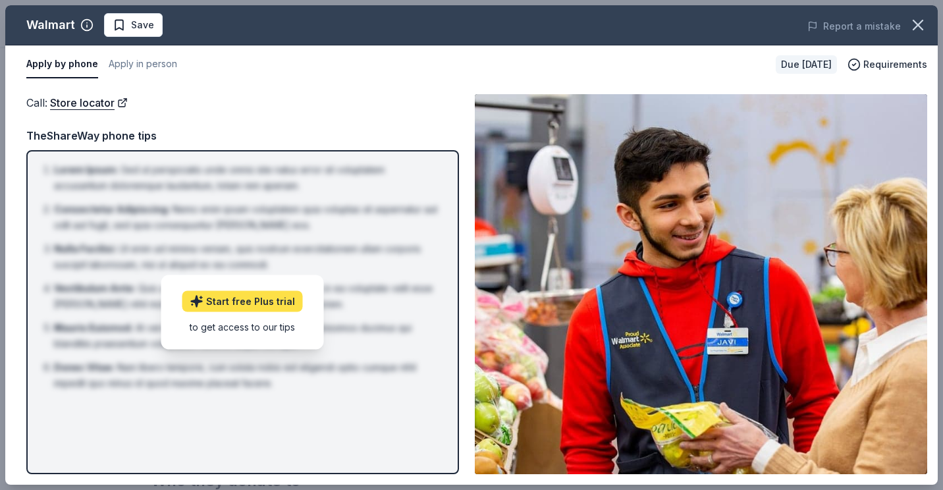
click at [246, 298] on link "Start free Plus trial" at bounding box center [242, 300] width 120 height 21
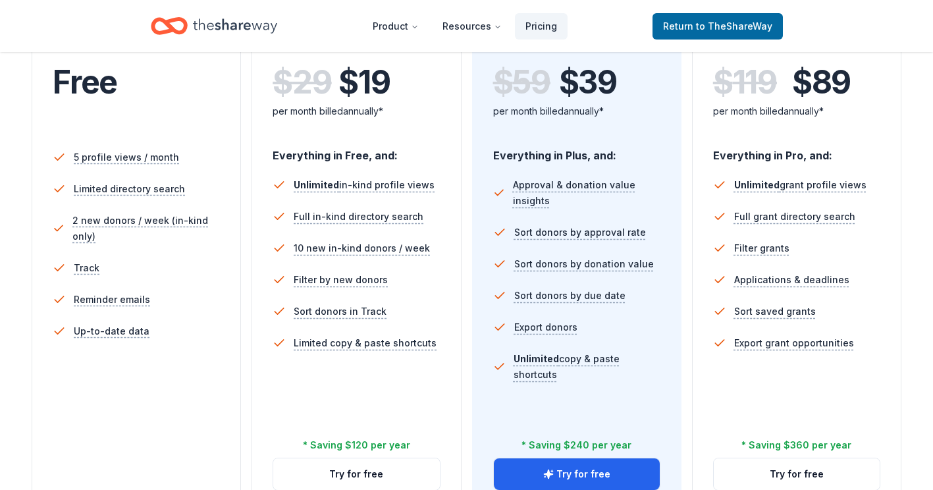
scroll to position [298, 0]
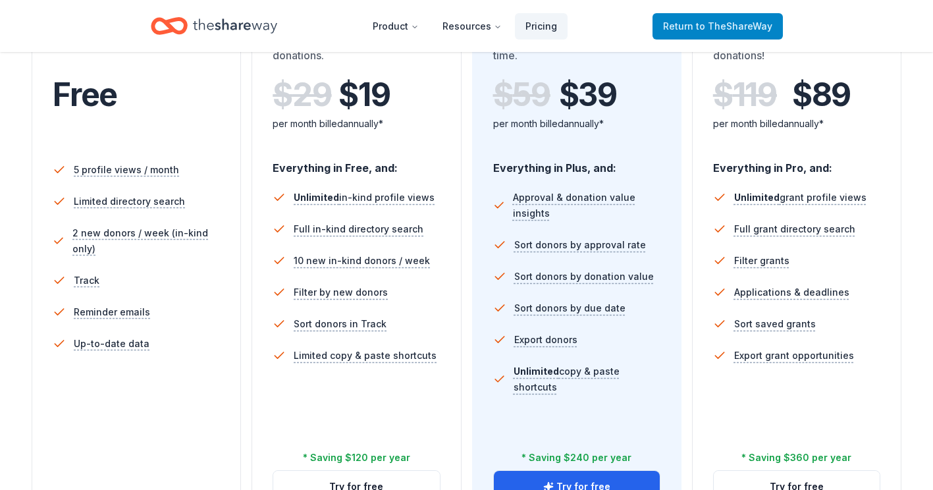
click at [720, 24] on span "to TheShareWay" at bounding box center [734, 25] width 76 height 11
click at [728, 26] on span "to TheShareWay" at bounding box center [734, 25] width 76 height 11
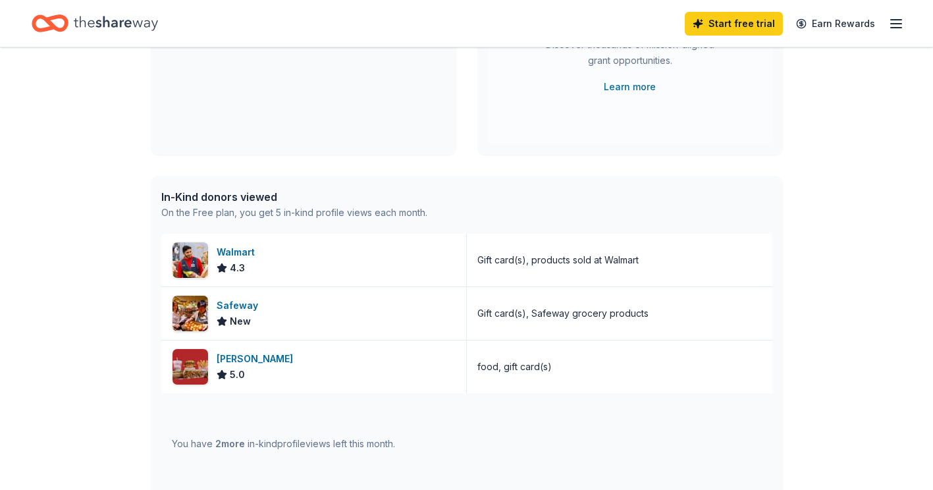
scroll to position [255, 0]
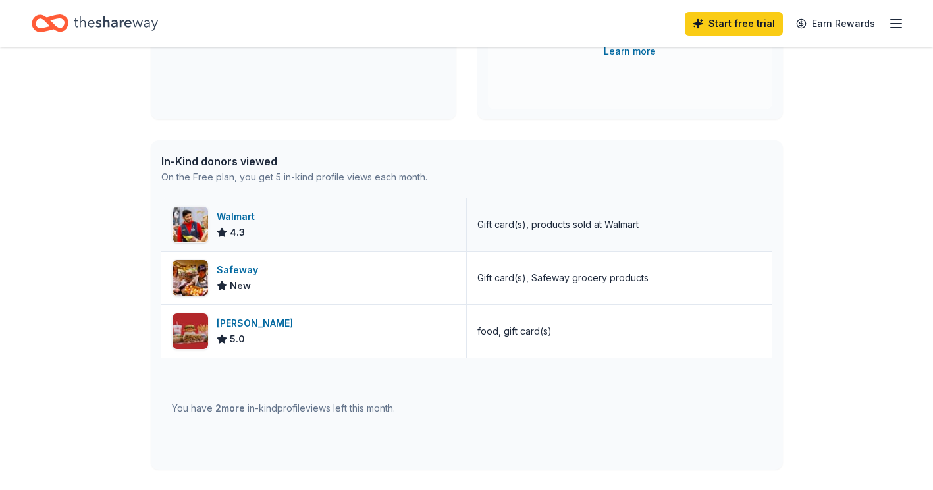
click at [245, 219] on div "Walmart" at bounding box center [238, 217] width 43 height 16
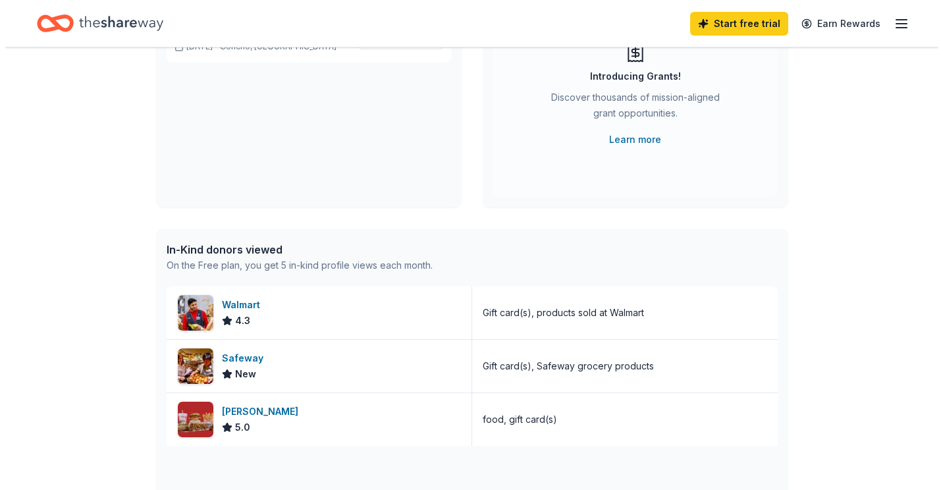
scroll to position [43, 0]
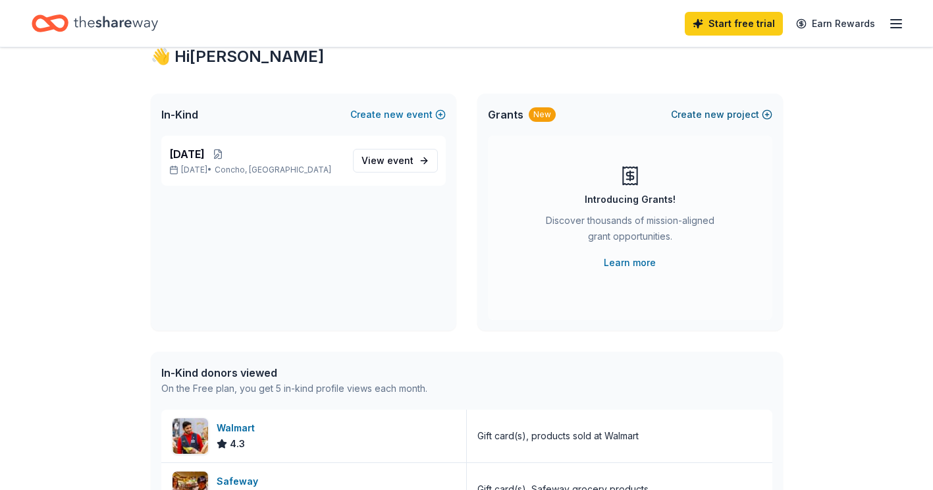
click at [710, 111] on span "new" at bounding box center [715, 115] width 20 height 16
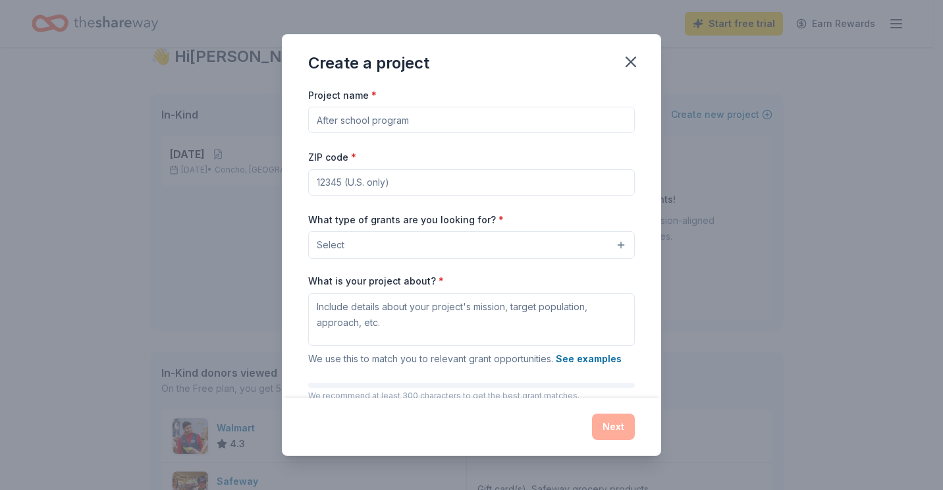
click at [412, 123] on input "Project name *" at bounding box center [471, 120] width 327 height 26
type input "Making Magic"
click at [377, 179] on input "ZIP code *" at bounding box center [471, 182] width 327 height 26
type input "85924"
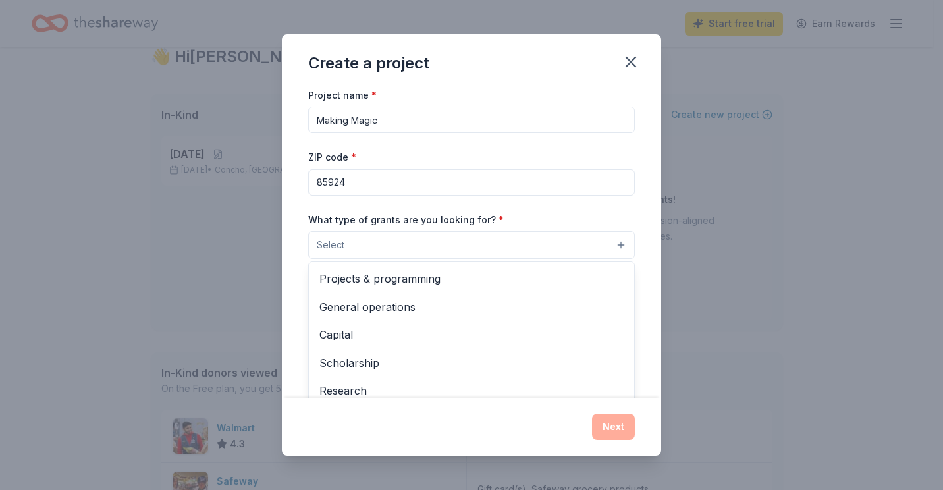
click at [392, 245] on button "Select" at bounding box center [471, 245] width 327 height 28
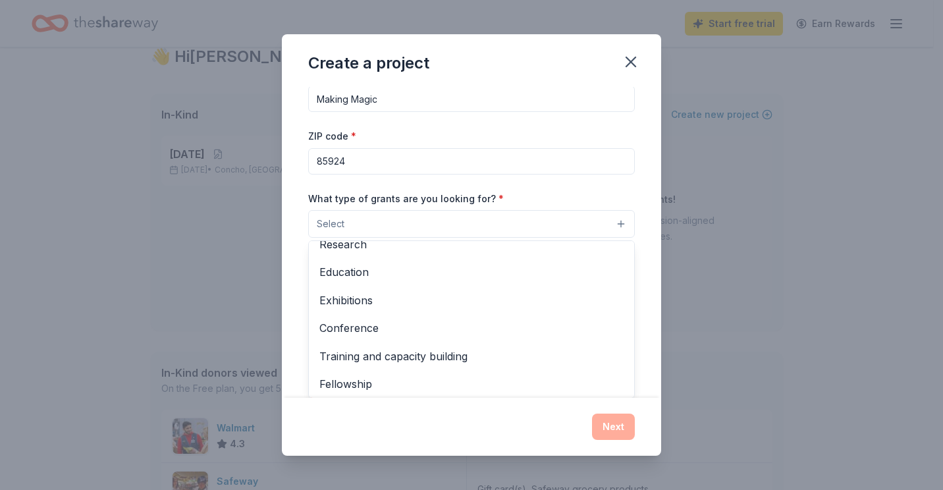
scroll to position [153, 0]
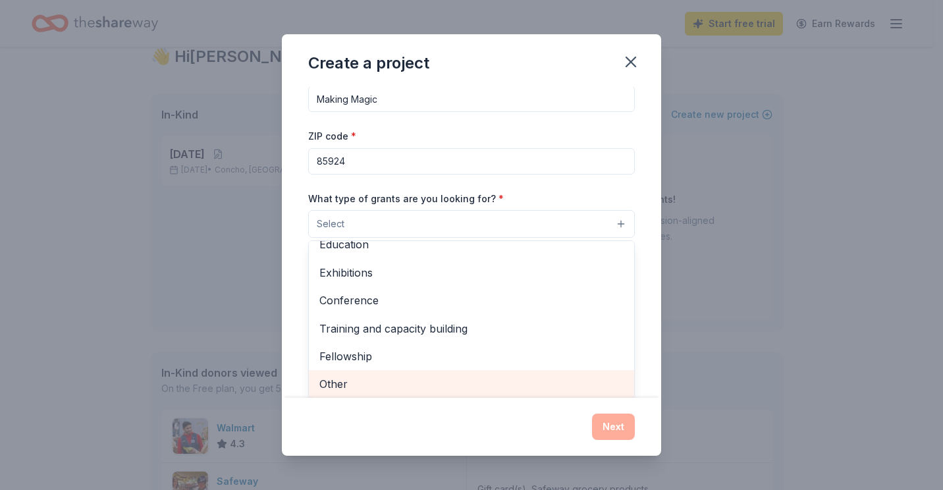
click at [578, 390] on span "Other" at bounding box center [471, 383] width 304 height 17
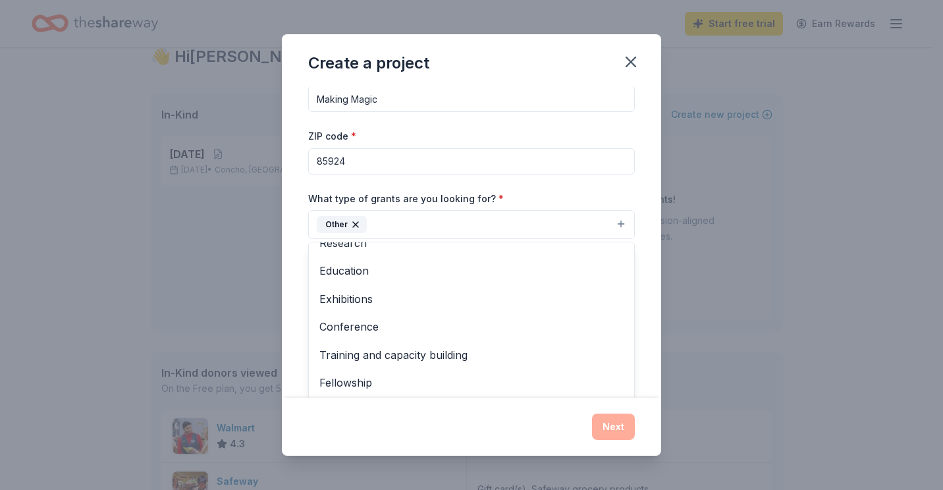
click at [556, 427] on div "Create a project Project name * Making Magic ZIP code * 85924 What type of gran…" at bounding box center [471, 245] width 379 height 422
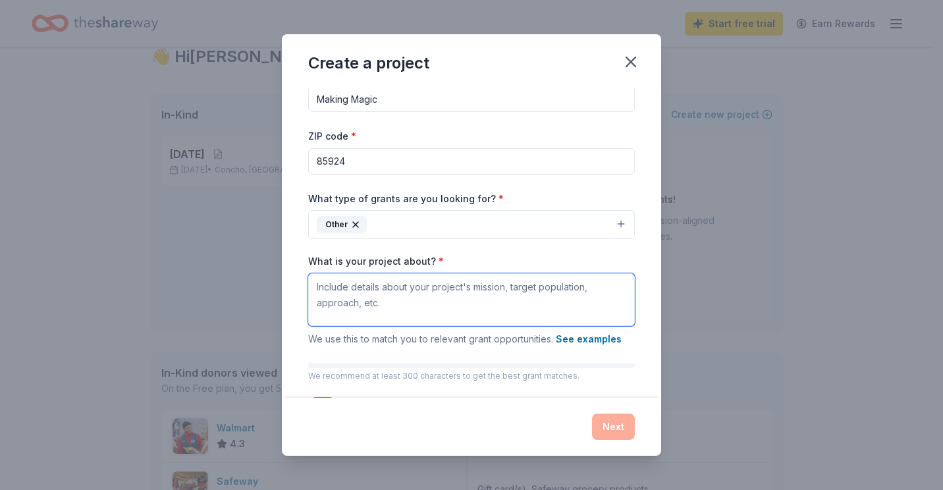
click at [430, 296] on textarea "What is your project about? *" at bounding box center [471, 299] width 327 height 53
click at [485, 286] on textarea "We are a like minded group organizing events for our community wi" at bounding box center [471, 299] width 327 height 53
click at [612, 288] on textarea "We are a like minded group organizing events for our community wi" at bounding box center [471, 299] width 327 height 53
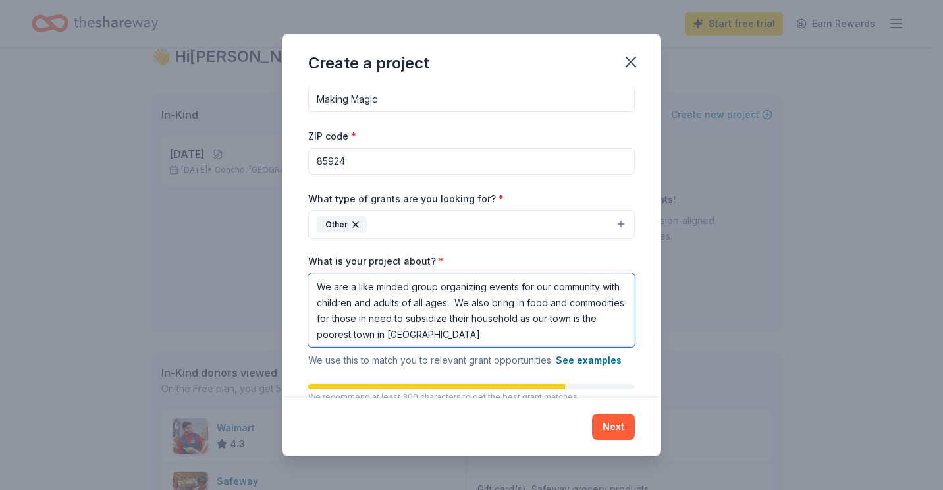
click at [469, 304] on textarea "We are a like minded group organizing events for our community with children an…" at bounding box center [471, 310] width 327 height 74
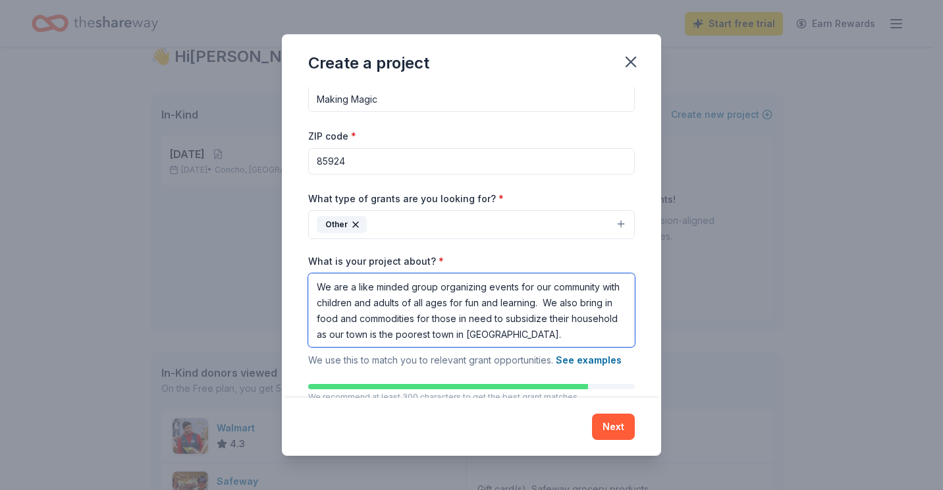
click at [593, 335] on textarea "We are a like minded group organizing events for our community with children an…" at bounding box center [471, 310] width 327 height 74
type textarea "We are a like minded group organizing events for our community with children an…"
click at [612, 427] on button "Next" at bounding box center [613, 427] width 43 height 26
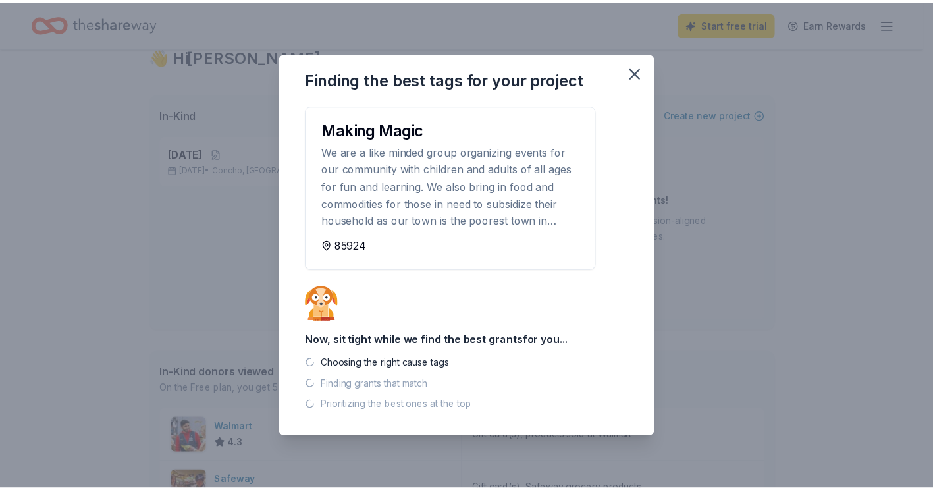
scroll to position [0, 0]
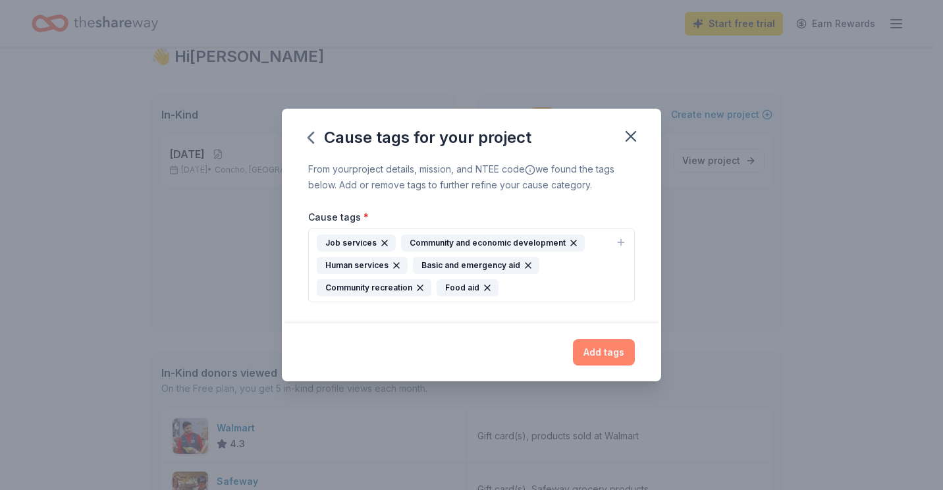
click at [614, 352] on button "Add tags" at bounding box center [604, 352] width 62 height 26
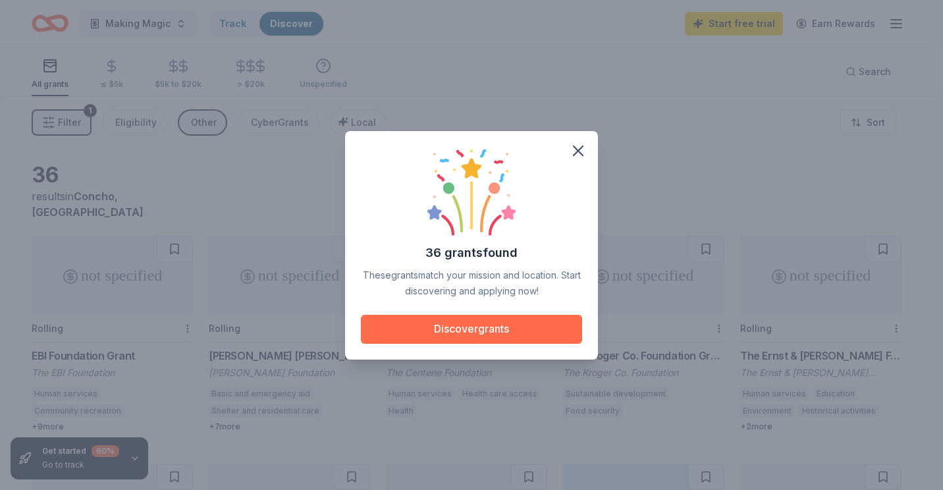
click at [555, 333] on button "Discover grants" at bounding box center [471, 329] width 221 height 29
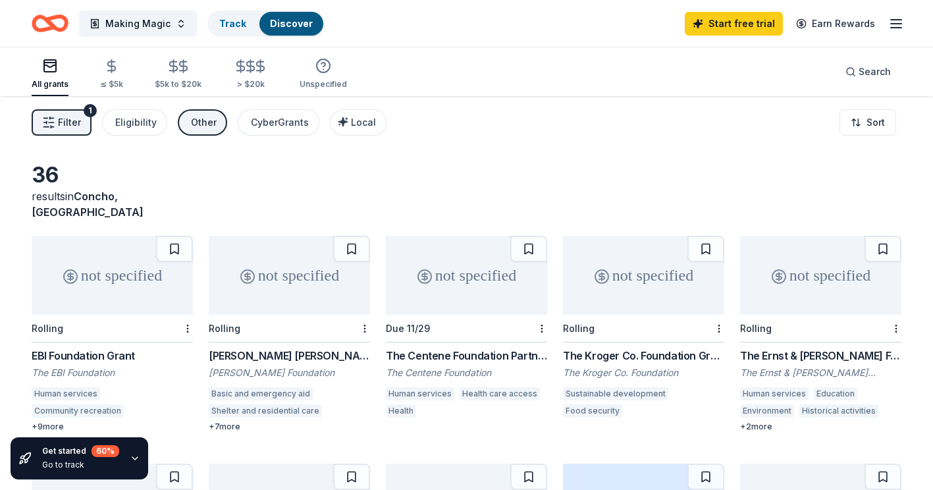
click at [650, 348] on div "The Kroger Co. Foundation Grant" at bounding box center [643, 356] width 161 height 16
click at [762, 421] on div "+ 2 more" at bounding box center [820, 426] width 161 height 11
click at [60, 421] on div "+ 9 more" at bounding box center [112, 426] width 161 height 11
click at [234, 421] on div "+ 7 more" at bounding box center [289, 426] width 161 height 11
click at [833, 288] on div "not specified" at bounding box center [820, 275] width 161 height 79
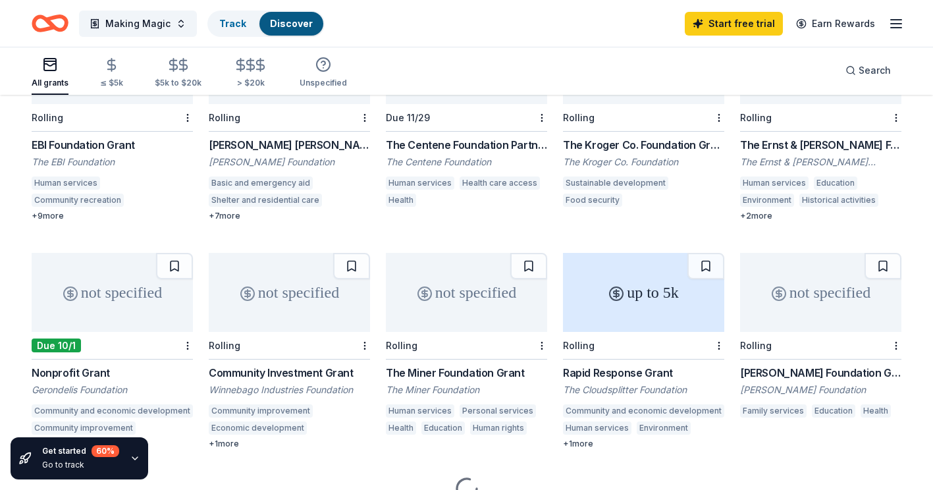
scroll to position [260, 0]
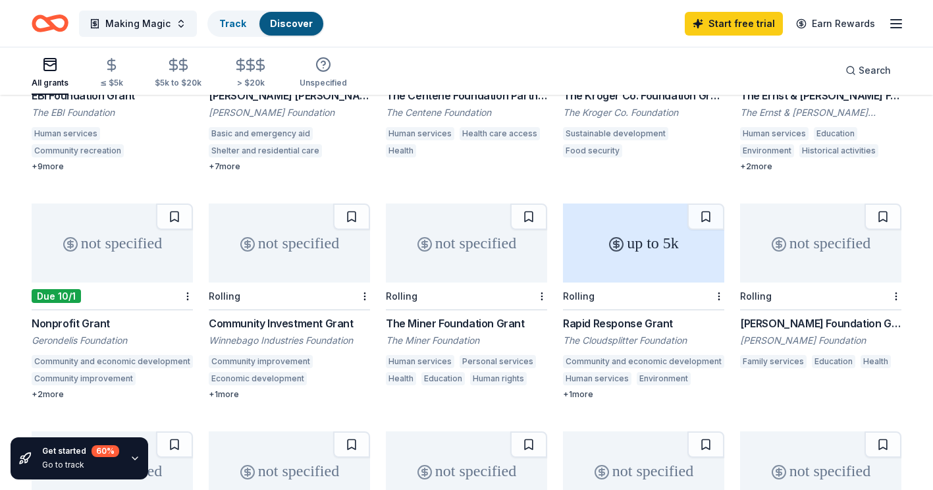
click at [117, 227] on div "not specified" at bounding box center [112, 242] width 161 height 79
click at [682, 355] on div "Community and economic development" at bounding box center [643, 361] width 161 height 13
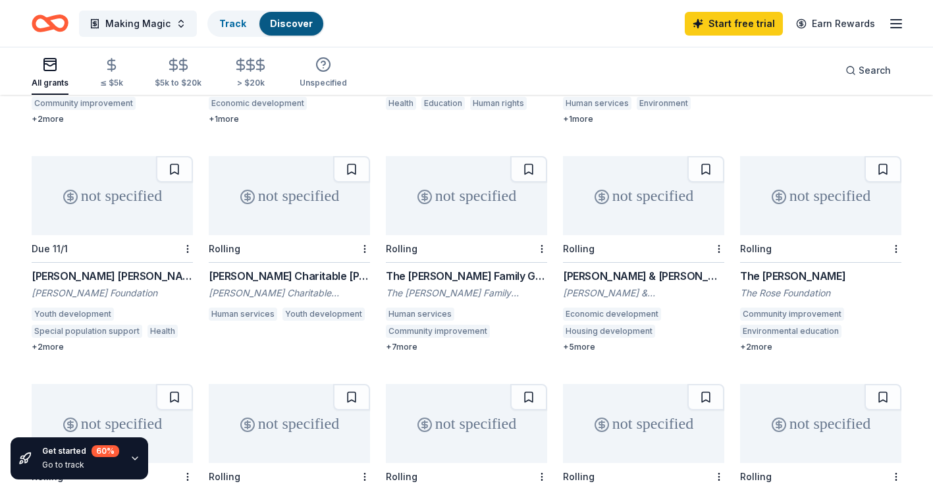
scroll to position [550, 0]
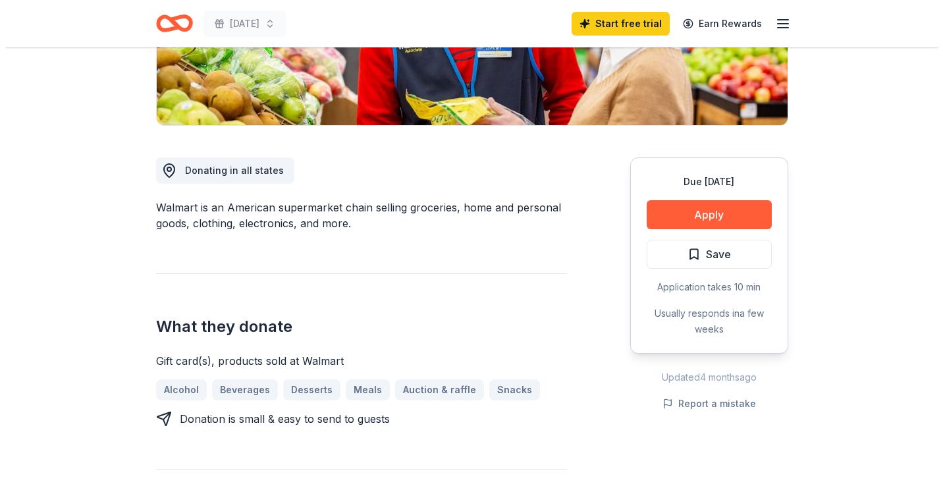
scroll to position [290, 0]
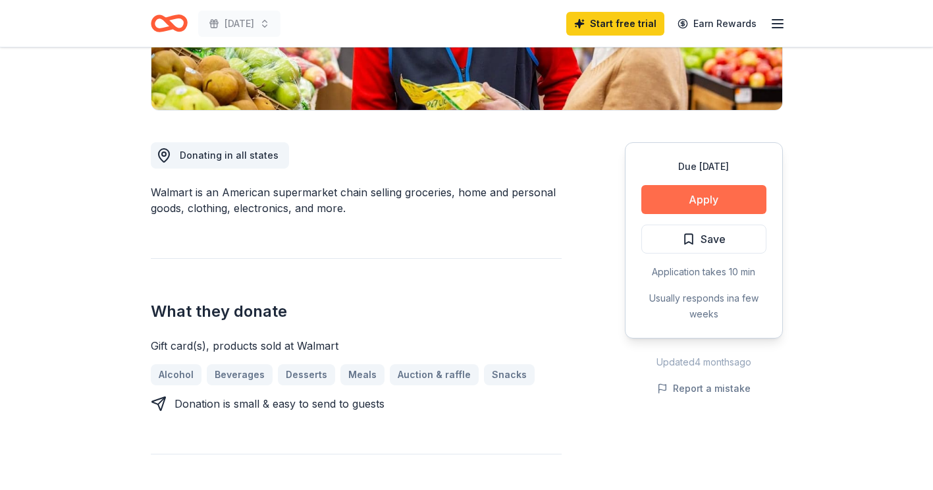
click at [709, 200] on button "Apply" at bounding box center [703, 199] width 125 height 29
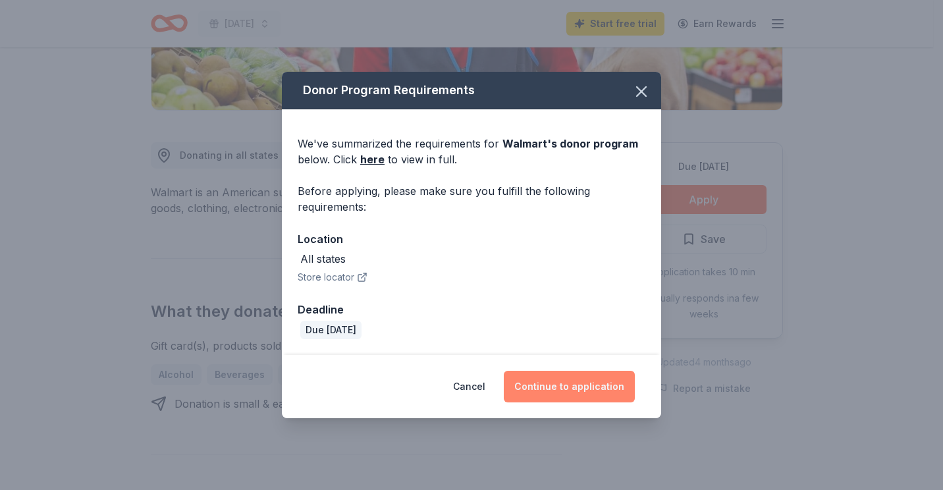
click at [542, 383] on button "Continue to application" at bounding box center [569, 387] width 131 height 32
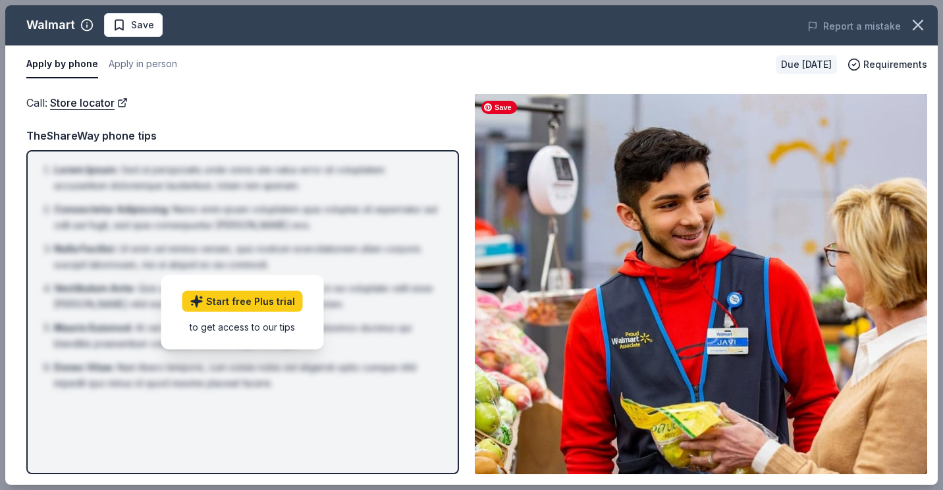
drag, startPoint x: 376, startPoint y: 296, endPoint x: 346, endPoint y: 22, distance: 276.2
click at [346, 22] on div "Walmart Save Report a mistake Apply by phone Apply in person Due in 26 days Req…" at bounding box center [471, 244] width 932 height 479
click at [156, 65] on button "Apply in person" at bounding box center [143, 65] width 68 height 28
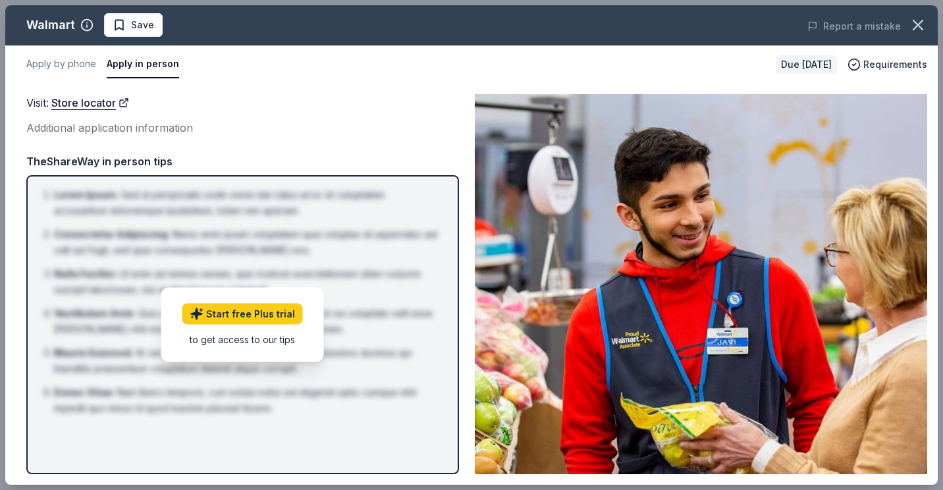
click at [156, 65] on button "Apply in person" at bounding box center [143, 65] width 72 height 28
click at [67, 63] on button "Apply by phone" at bounding box center [61, 65] width 70 height 28
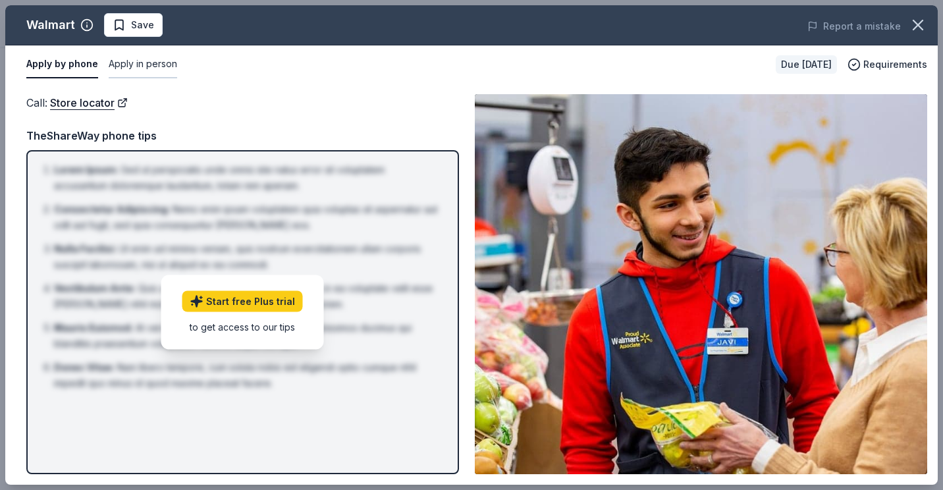
click at [140, 68] on button "Apply in person" at bounding box center [143, 65] width 68 height 28
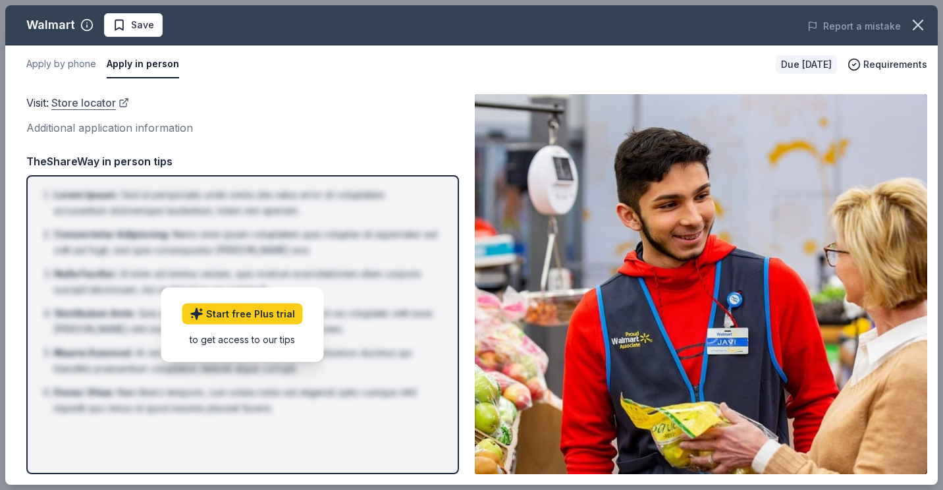
click at [94, 106] on link "Store locator" at bounding box center [90, 102] width 78 height 17
click at [915, 63] on span "Requirements" at bounding box center [895, 65] width 64 height 16
click at [68, 62] on button "Apply by phone" at bounding box center [61, 65] width 70 height 28
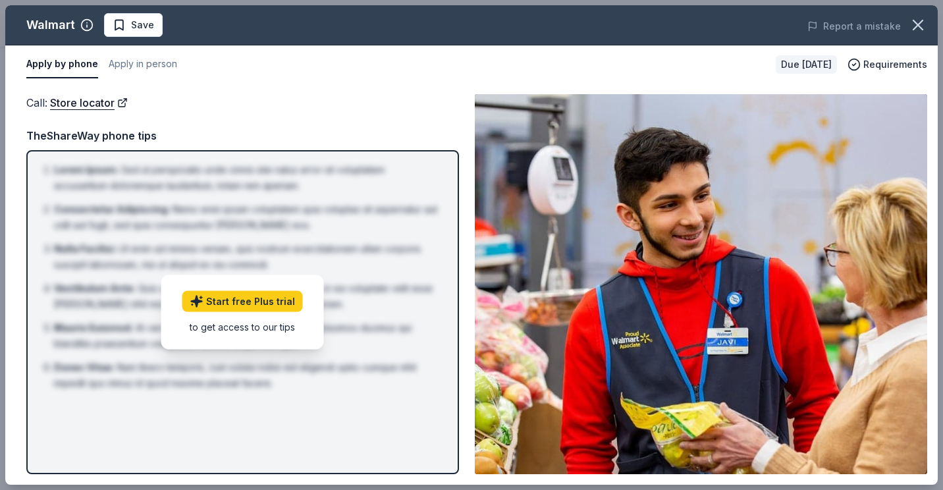
click at [115, 136] on div "TheShareWay phone tips" at bounding box center [242, 135] width 433 height 17
click at [261, 327] on div "to get access to our tips" at bounding box center [242, 326] width 120 height 14
click at [273, 300] on link "Start free Plus trial" at bounding box center [242, 300] width 120 height 21
click at [72, 60] on button "Apply by phone" at bounding box center [62, 65] width 72 height 28
click at [71, 68] on button "Apply by phone" at bounding box center [62, 65] width 72 height 28
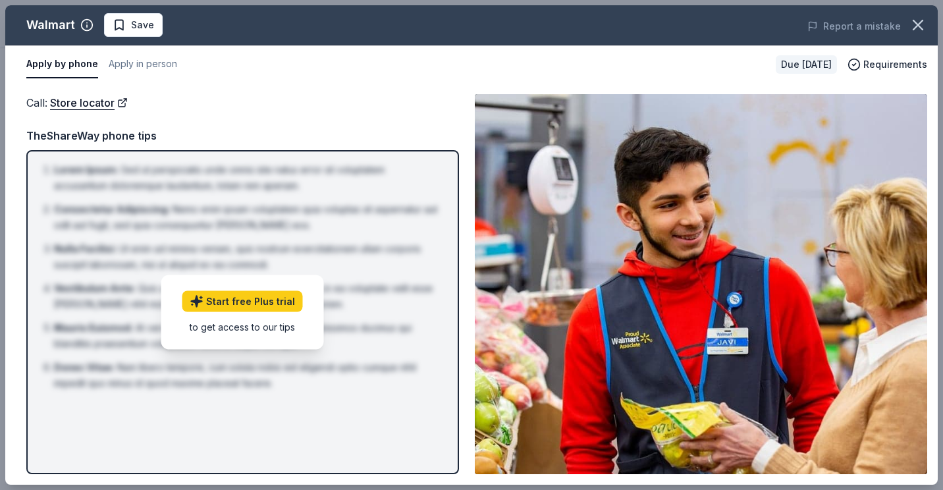
click at [71, 68] on button "Apply by phone" at bounding box center [62, 65] width 72 height 28
click at [62, 63] on button "Apply by phone" at bounding box center [62, 65] width 72 height 28
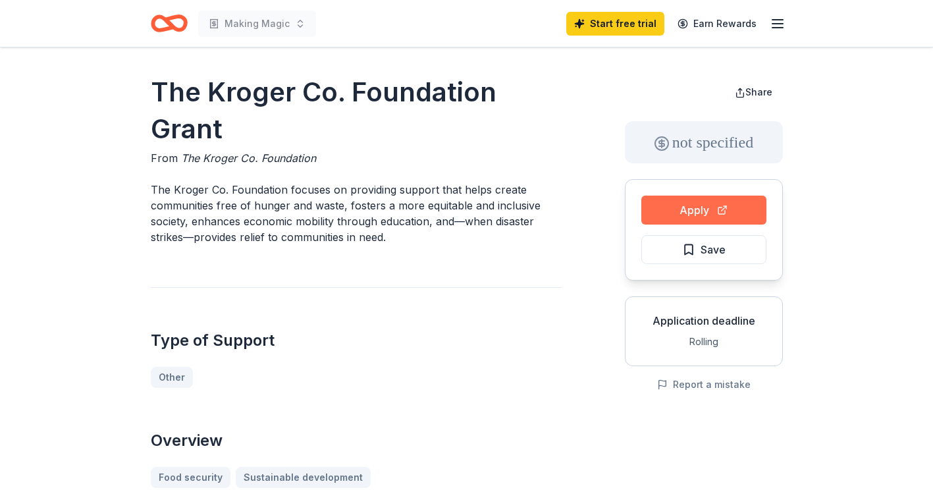
click at [712, 208] on button "Apply" at bounding box center [703, 210] width 125 height 29
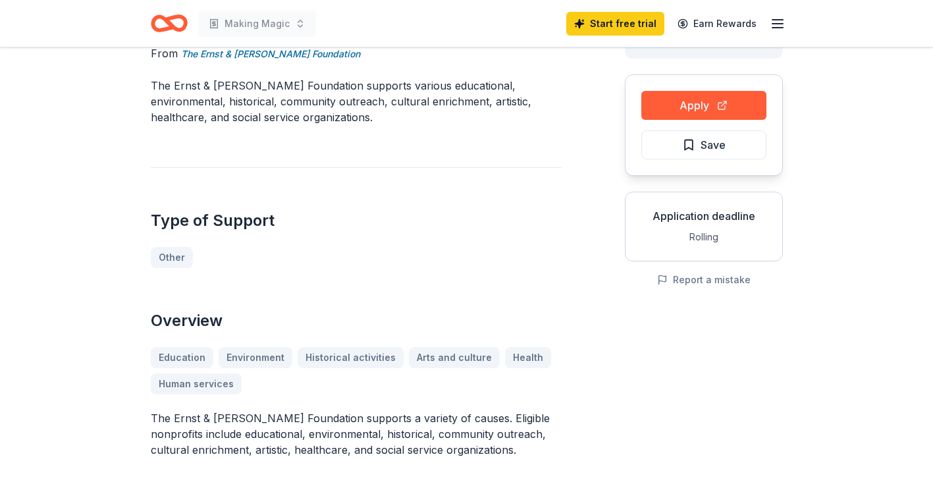
scroll to position [105, 0]
click at [685, 109] on button "Apply" at bounding box center [703, 104] width 125 height 29
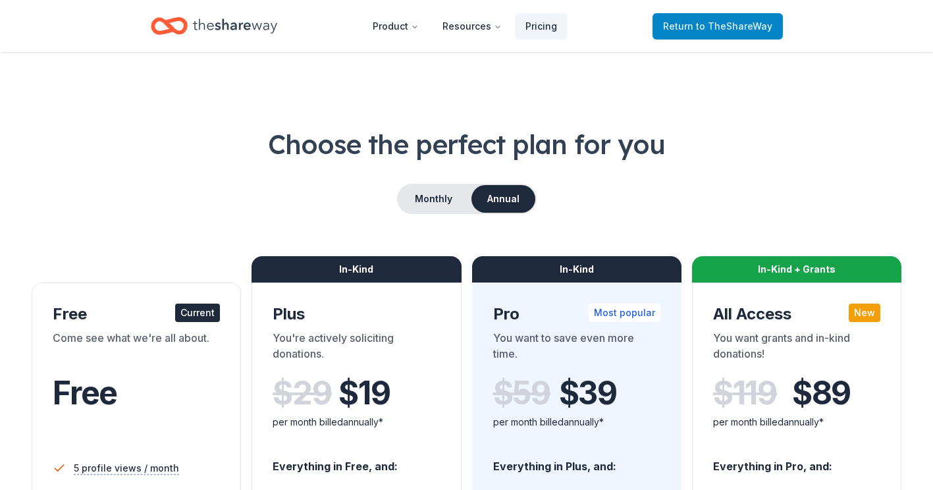
click at [769, 30] on span "to TheShareWay" at bounding box center [734, 25] width 76 height 11
click at [760, 26] on span "to TheShareWay" at bounding box center [734, 25] width 76 height 11
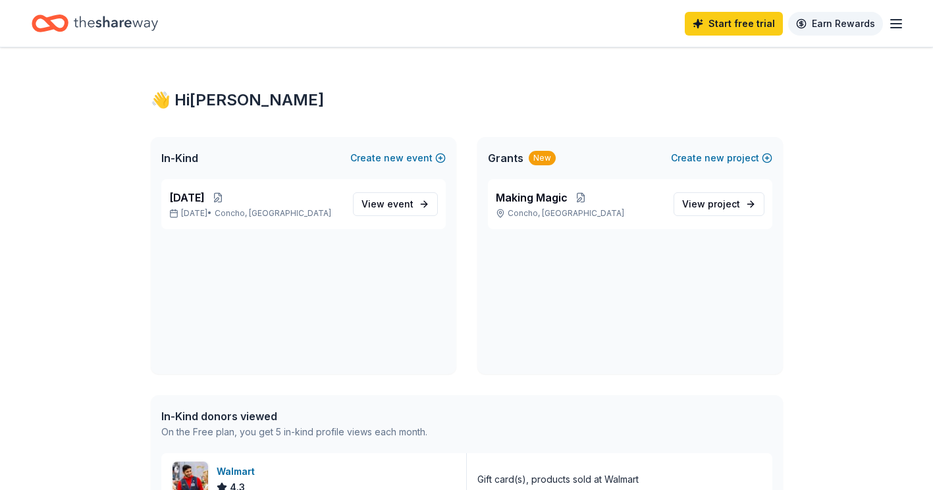
click at [851, 23] on link "Earn Rewards" at bounding box center [835, 24] width 95 height 24
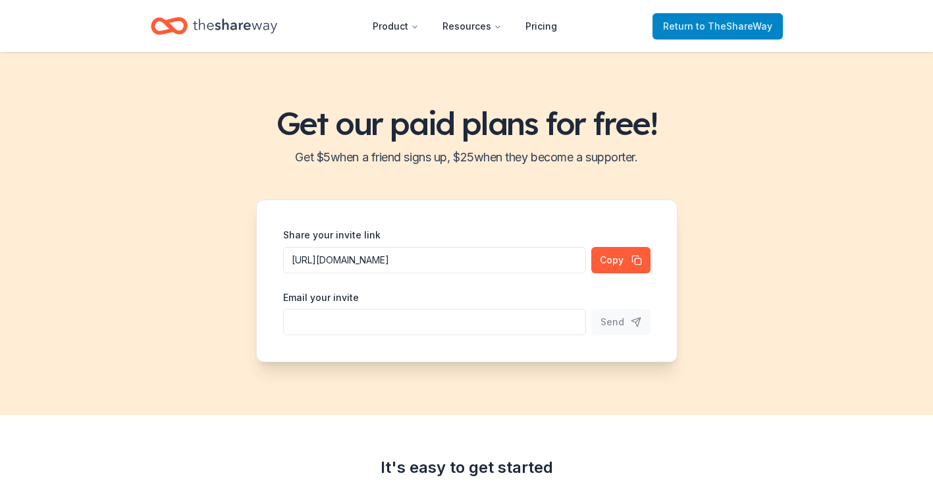
click at [759, 30] on span "to TheShareWay" at bounding box center [734, 25] width 76 height 11
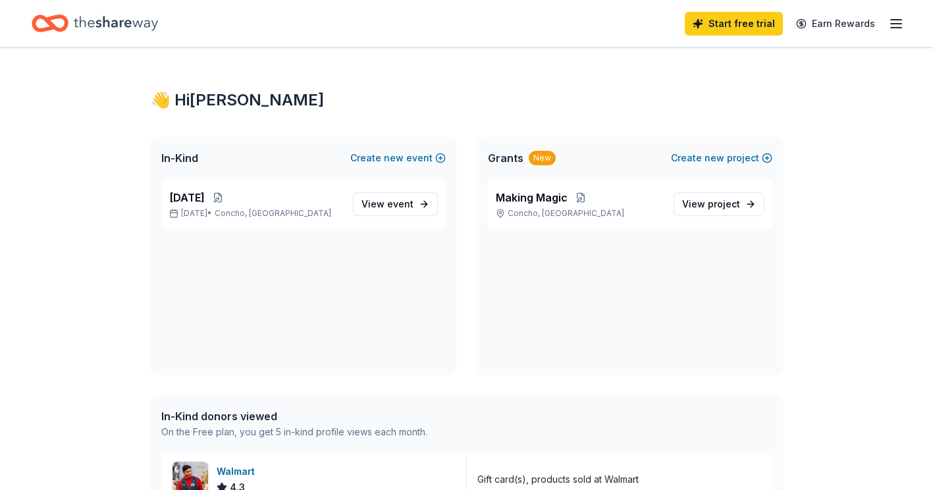
click at [897, 28] on line "button" at bounding box center [896, 28] width 11 height 0
click at [752, 159] on button "Create new project" at bounding box center [721, 158] width 101 height 16
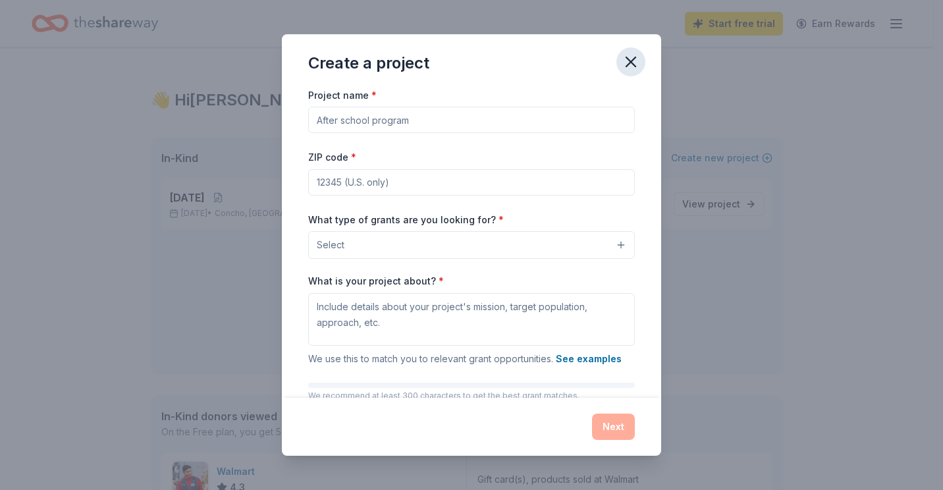
click at [633, 62] on icon "button" at bounding box center [631, 62] width 18 height 18
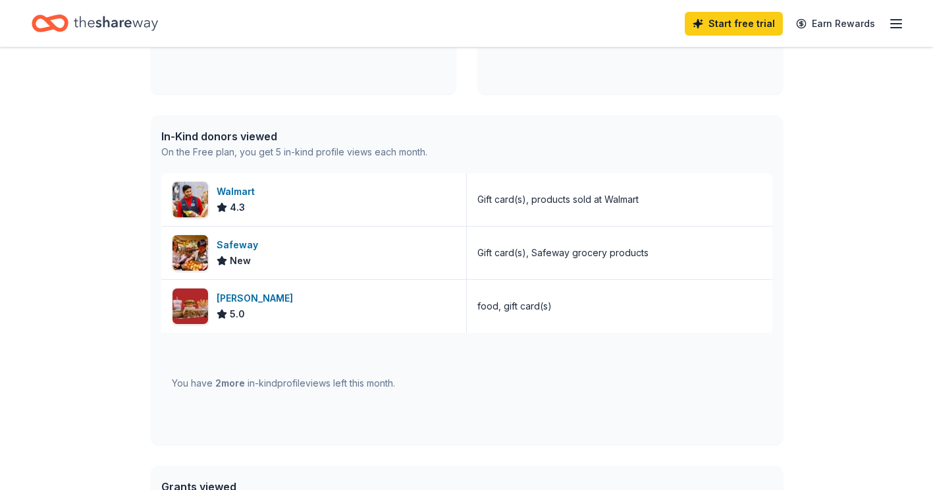
scroll to position [342, 0]
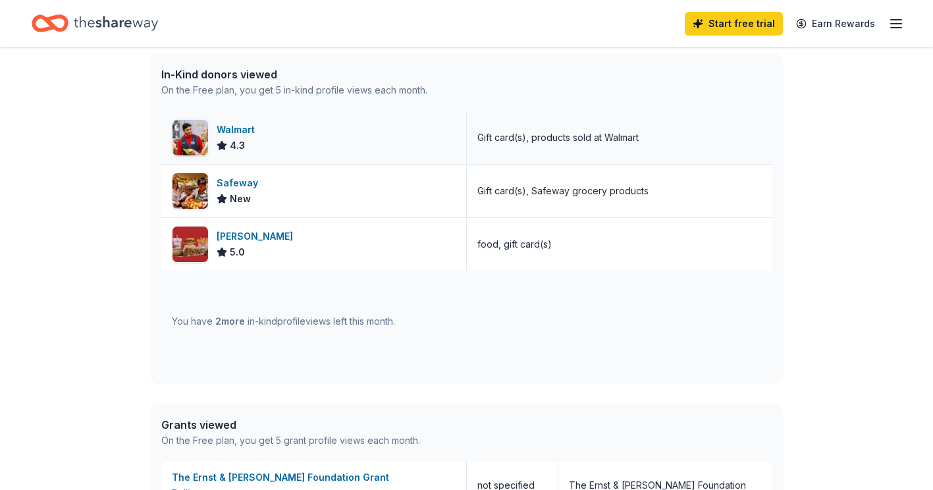
click at [242, 137] on div "Walmart" at bounding box center [238, 130] width 43 height 16
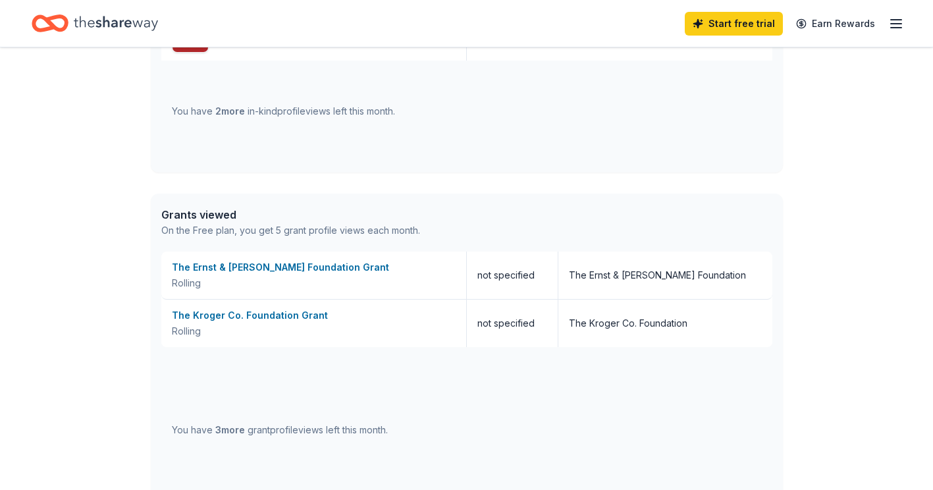
scroll to position [561, 0]
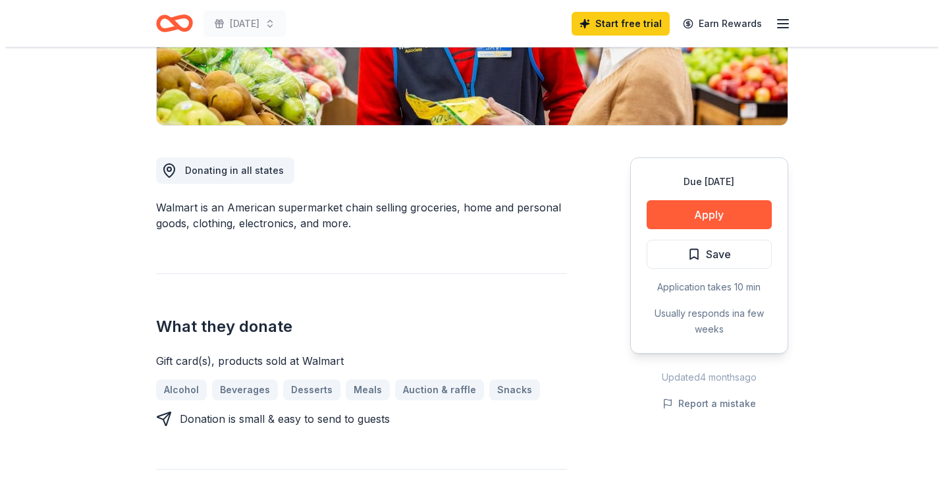
scroll to position [290, 0]
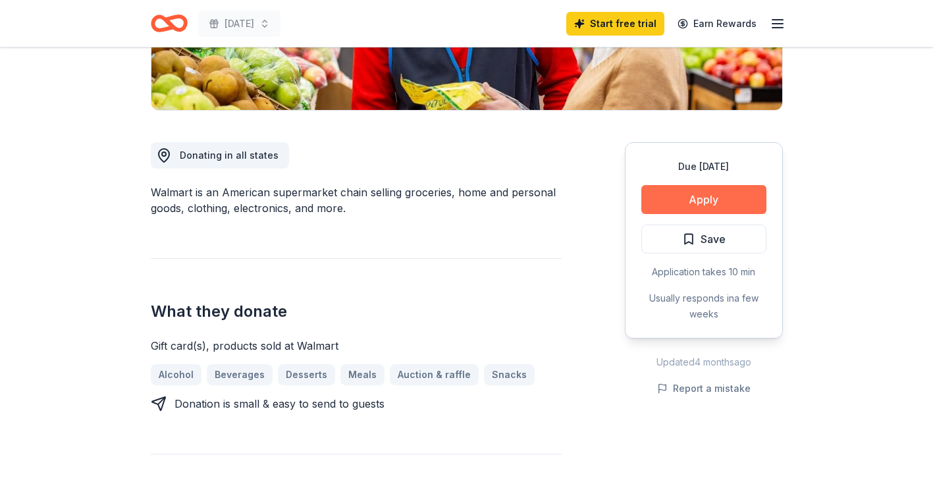
click at [697, 198] on button "Apply" at bounding box center [703, 199] width 125 height 29
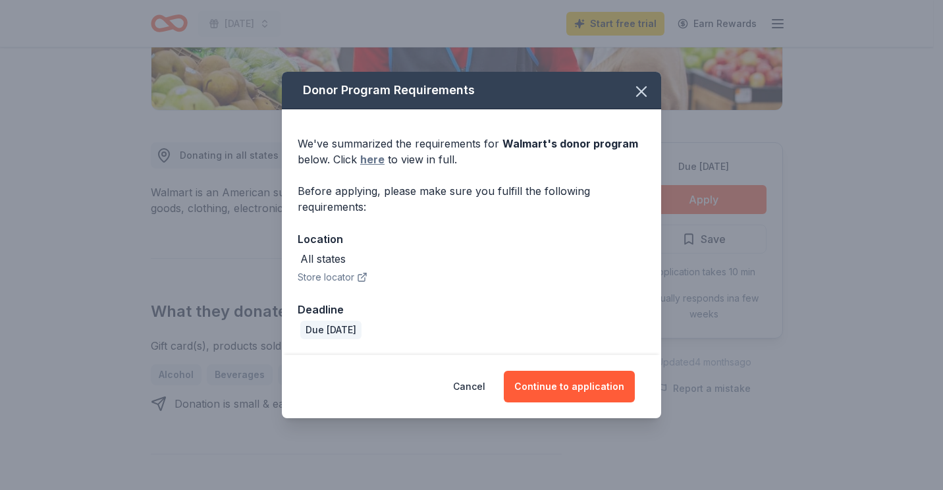
click at [375, 158] on link "here" at bounding box center [372, 159] width 24 height 16
click at [375, 161] on link "here" at bounding box center [372, 159] width 24 height 16
click at [543, 389] on button "Continue to application" at bounding box center [569, 387] width 131 height 32
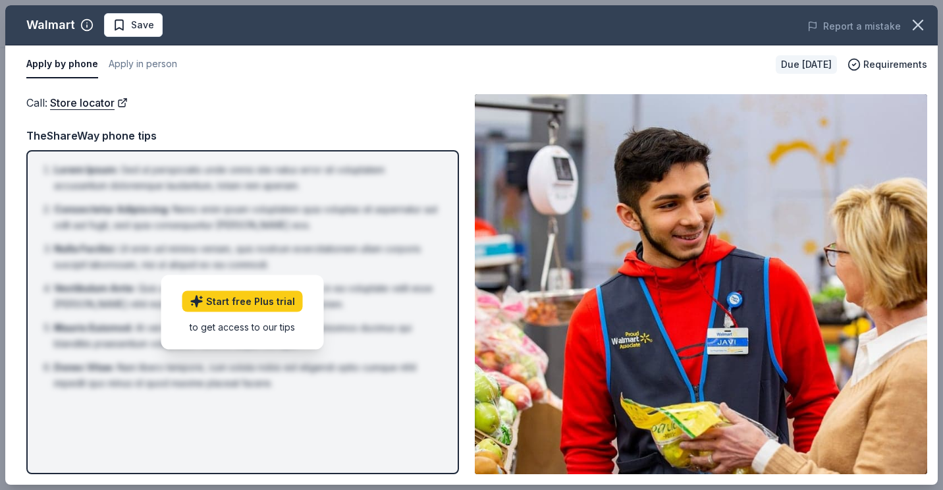
click at [56, 61] on button "Apply by phone" at bounding box center [62, 65] width 72 height 28
click at [58, 65] on button "Apply by phone" at bounding box center [62, 65] width 72 height 28
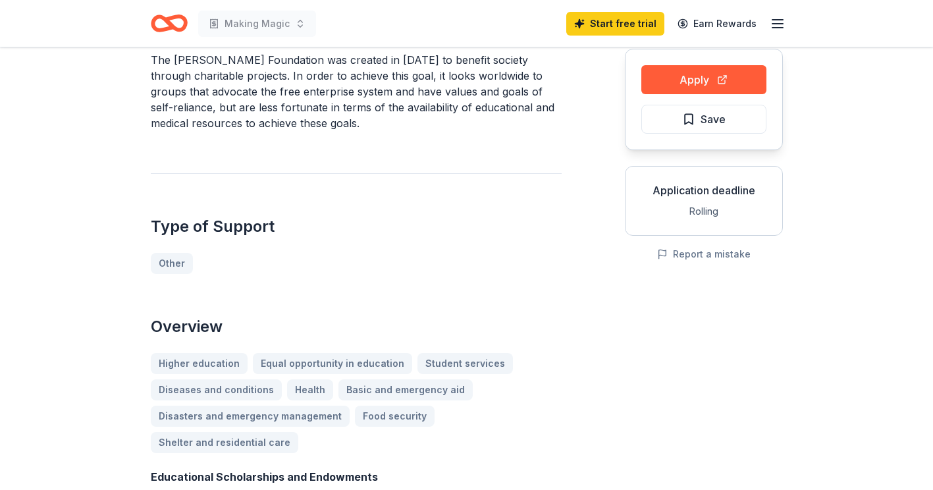
scroll to position [132, 0]
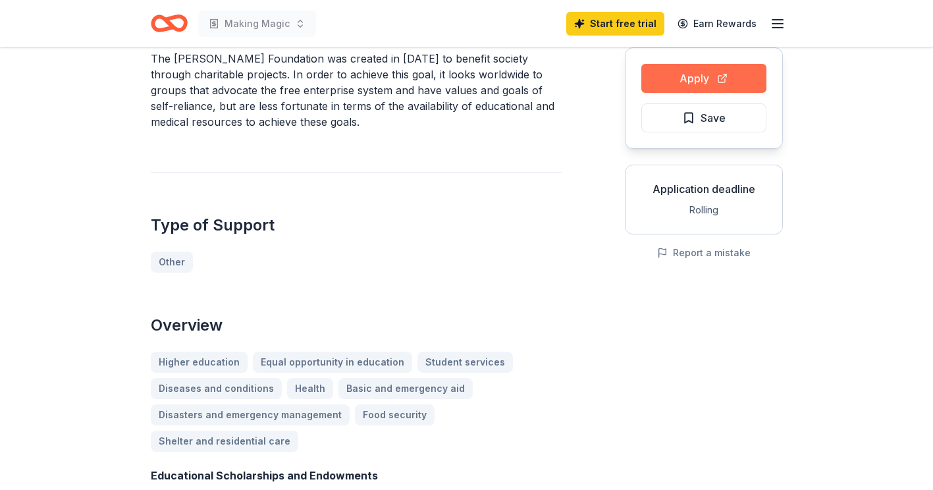
click at [674, 70] on button "Apply" at bounding box center [703, 78] width 125 height 29
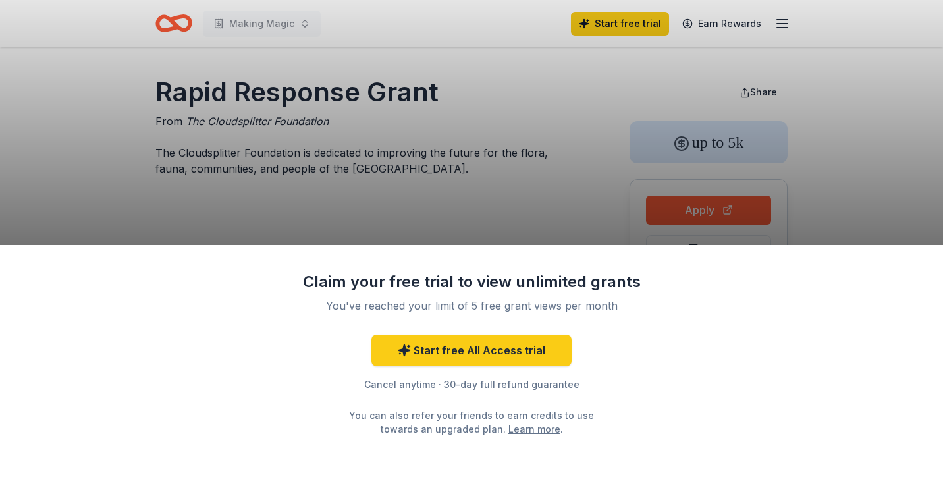
click at [581, 193] on div "Claim your free trial to view unlimited grants You've reached your limit of 5 f…" at bounding box center [471, 245] width 943 height 490
click at [895, 232] on div "Claim your free trial to view unlimited grants You've reached your limit of 5 f…" at bounding box center [471, 245] width 943 height 490
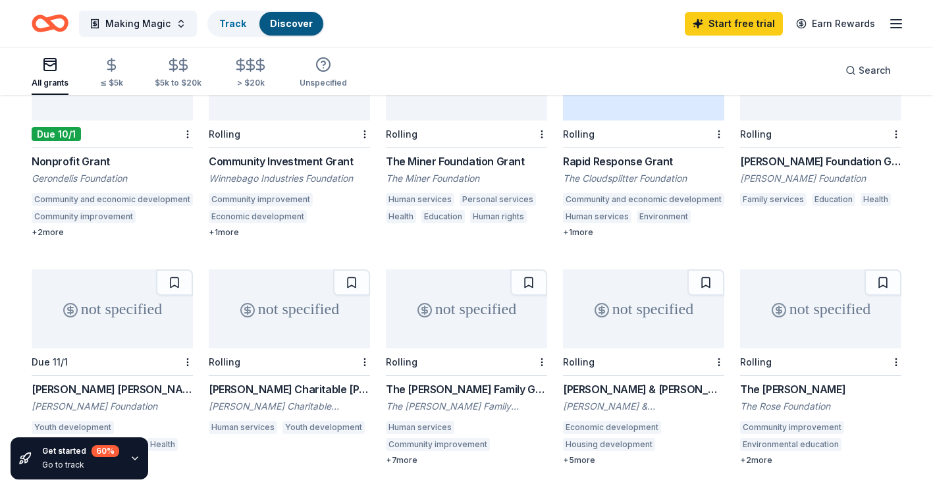
scroll to position [471, 0]
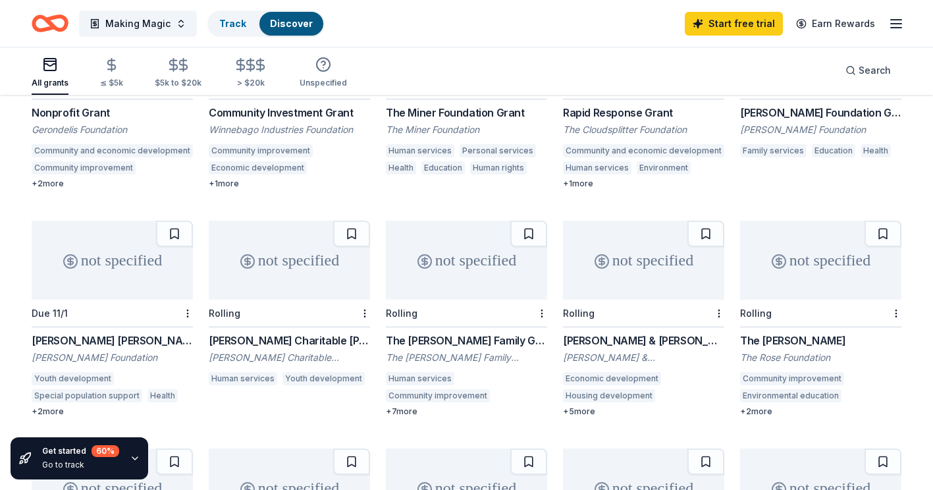
scroll to position [43, 0]
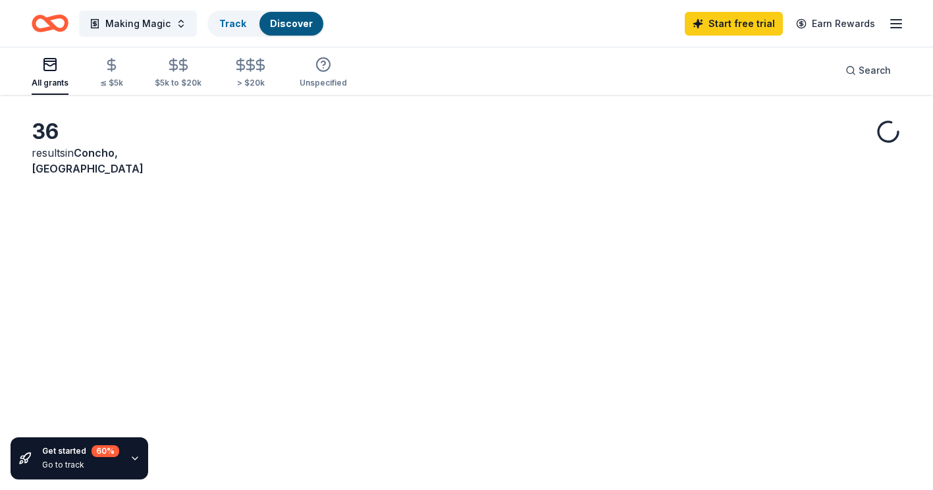
scroll to position [471, 0]
